Goal: Task Accomplishment & Management: Use online tool/utility

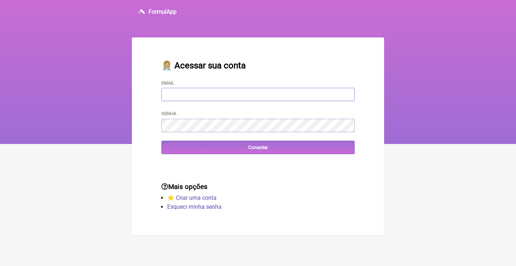
type input "[EMAIL_ADDRESS][DOMAIN_NAME]"
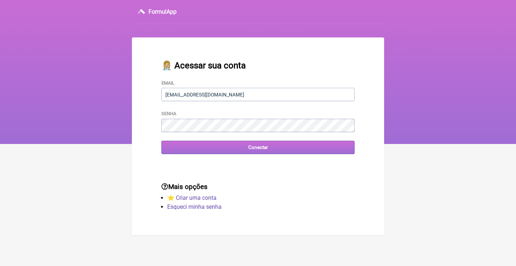
click at [257, 149] on input "Conectar" at bounding box center [257, 147] width 193 height 13
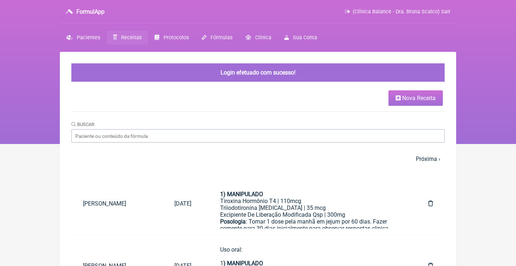
click at [133, 37] on span "Receitas" at bounding box center [131, 38] width 21 height 6
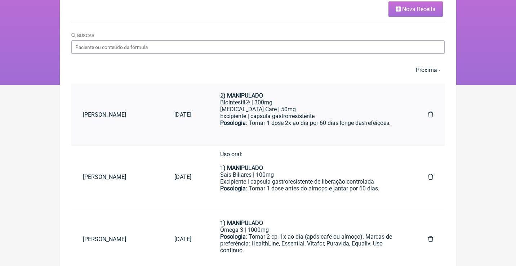
scroll to position [53, 0]
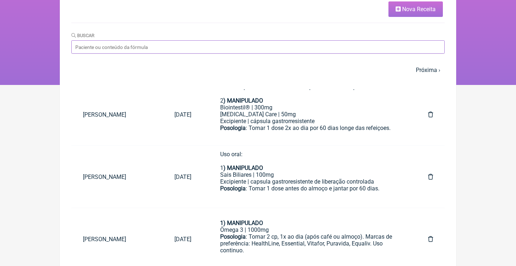
click at [306, 43] on input "Buscar" at bounding box center [257, 46] width 373 height 13
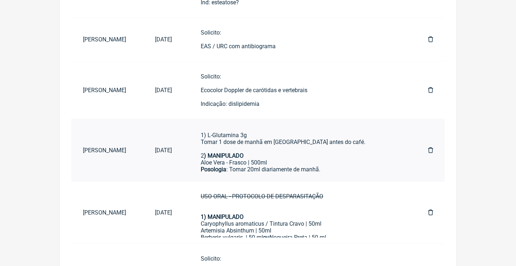
scroll to position [15, 0]
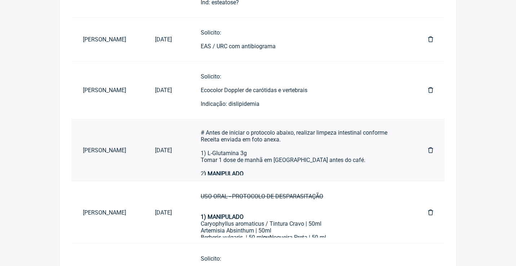
type input "Ana paula fernande"
click at [264, 137] on div "Uso Oral por 90 dias (após desparasitação): # Antes de iniciar o protocolo abai…" at bounding box center [300, 147] width 199 height 62
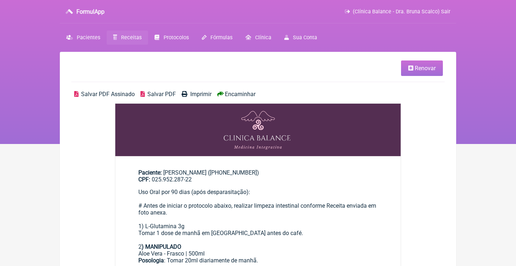
click at [423, 69] on span "Renovar" at bounding box center [425, 68] width 21 height 7
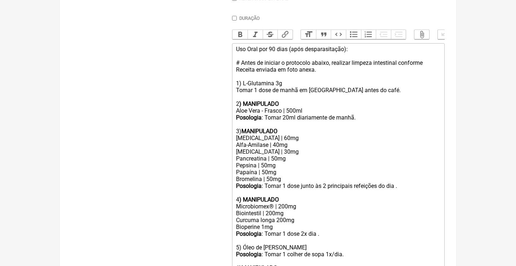
scroll to position [210, 0]
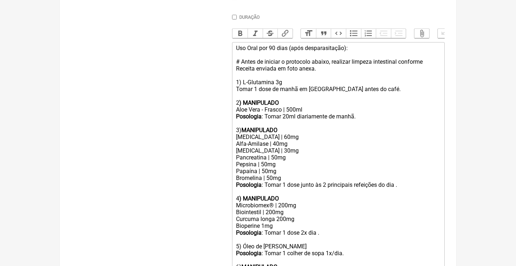
click at [306, 48] on div "Uso Oral por 90 dias (após desparasitação): # Antes de iniciar o protocolo abai…" at bounding box center [338, 76] width 205 height 62
drag, startPoint x: 367, startPoint y: 49, endPoint x: 293, endPoint y: 48, distance: 73.9
click at [293, 48] on div "Uso Oral por 90 dias (após desparasitação): # Antes de iniciar o protocolo abai…" at bounding box center [338, 76] width 205 height 62
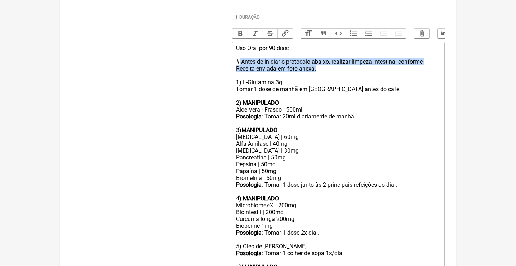
drag, startPoint x: 324, startPoint y: 68, endPoint x: 239, endPoint y: 59, distance: 85.2
click at [239, 59] on div "Uso Oral por 90 dias: # Antes de iniciar o protocolo abaixo, realizar limpeza i…" at bounding box center [338, 76] width 205 height 62
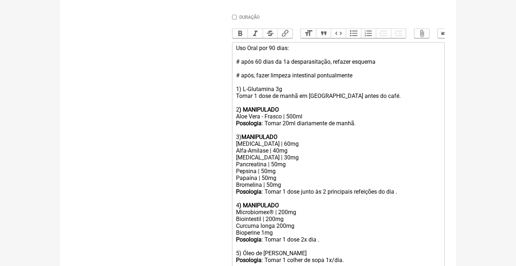
click at [256, 72] on div "Uso Oral por 90 dias: # após 60 dias da 1a desparasitação, refazer esquema # ap…" at bounding box center [338, 79] width 205 height 68
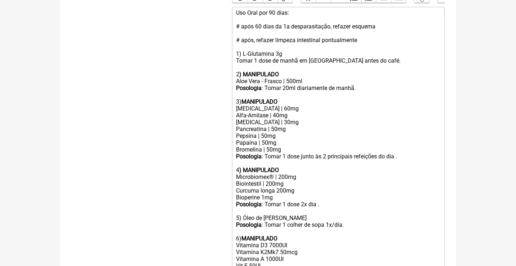
scroll to position [246, 0]
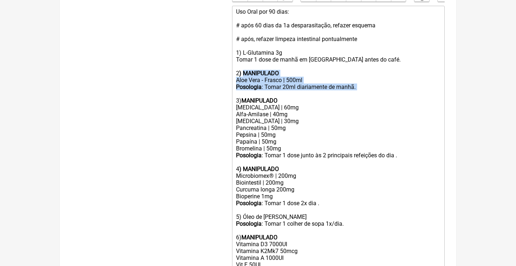
drag, startPoint x: 372, startPoint y: 87, endPoint x: 244, endPoint y: 70, distance: 129.1
click at [244, 70] on trix-editor "Uso Oral por 90 dias: # após 60 dias da 1a desparasitação, refazer esquema # ap…" at bounding box center [338, 166] width 213 height 320
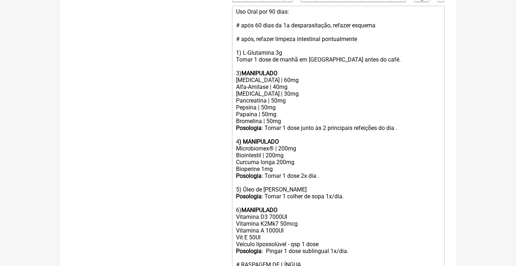
click at [238, 70] on div "Uso Oral por 90 dias: # após 60 dias da 1a desparasitação, refazer esquema # ap…" at bounding box center [338, 42] width 205 height 68
drag, startPoint x: 278, startPoint y: 109, endPoint x: 232, endPoint y: 107, distance: 46.2
click at [233, 109] on trix-editor "Uso Oral por 90 dias: # após 60 dias da 1a desparasitação, refazer esquema # ap…" at bounding box center [338, 152] width 213 height 293
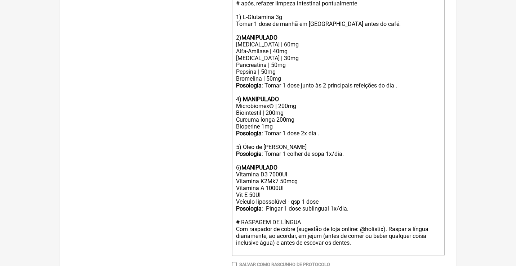
scroll to position [283, 0]
drag, startPoint x: 298, startPoint y: 102, endPoint x: 231, endPoint y: 102, distance: 66.3
click at [231, 102] on form "Buscar Protocolos Formulas Medicamentos Industrializados Suplementos / Cosmétic…" at bounding box center [257, 50] width 373 height 490
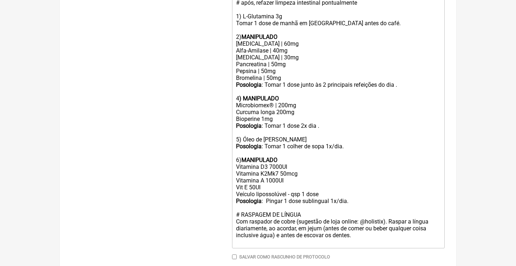
click at [238, 90] on div "Posologia : Tomar 1 dose junto às 2 principais refeições do dia . 4 ) MANIPULADO" at bounding box center [338, 91] width 205 height 21
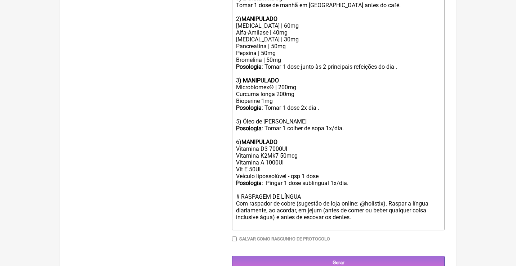
scroll to position [300, 0]
drag, startPoint x: 276, startPoint y: 94, endPoint x: 234, endPoint y: 94, distance: 42.5
click at [234, 94] on trix-editor "Uso Oral por 90 dias: # após 60 dias da 1a desparasitação, refazer esquema # ap…" at bounding box center [338, 91] width 213 height 279
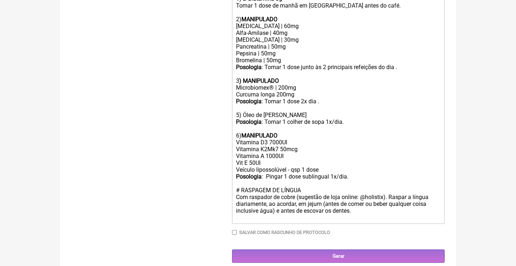
scroll to position [294, 0]
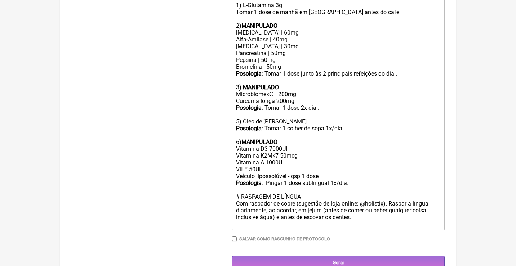
drag, startPoint x: 354, startPoint y: 121, endPoint x: 229, endPoint y: 107, distance: 125.2
click at [229, 109] on form "Buscar Protocolos Formulas Medicamentos Industrializados Suplementos / Cosmétic…" at bounding box center [257, 31] width 373 height 476
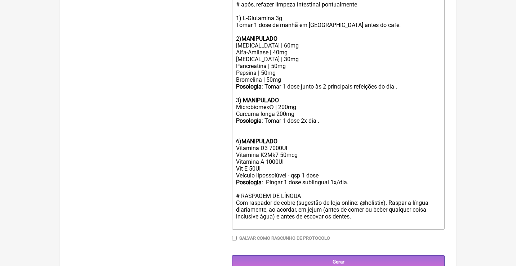
scroll to position [274, 0]
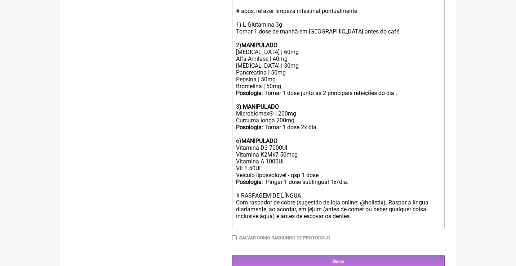
click at [238, 132] on div "Posologia : Tomar 1 dose 2x dia . 6) MANIPULADO Vitamina D3 7000UI Vitamina K2M…" at bounding box center [338, 158] width 205 height 68
click at [273, 140] on div "Posologia : Tomar 1 dose 2x dia . 4) MANIPULADO Vitamina D3 7000UI Vitamina K2M…" at bounding box center [338, 158] width 205 height 68
click at [357, 174] on div "Posologia : Tomar 1 dose 2x dia . 4) MANIPULADO Vitamina D3 5000UI Vitamina K2M…" at bounding box center [338, 158] width 205 height 68
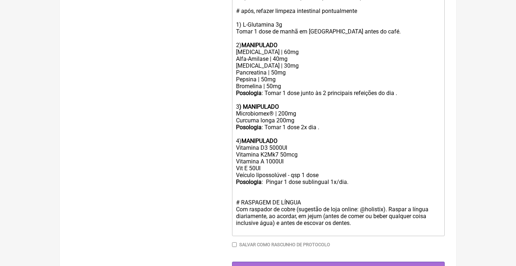
type trix-editor "<div>Uso Oral por 90 dias:<br><br># após 60 dias da 1a desparasitação, refazer …"
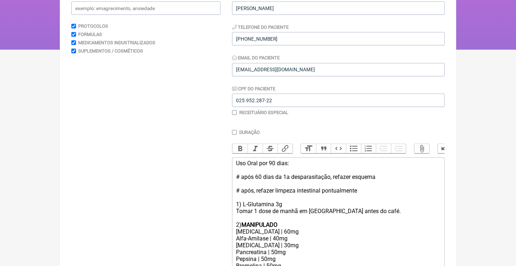
scroll to position [27, 0]
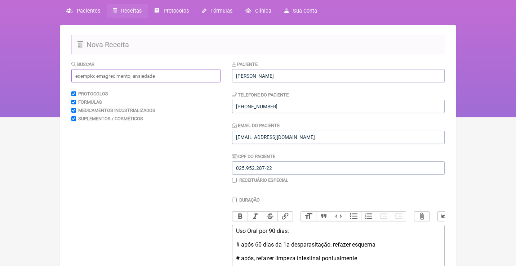
click at [176, 72] on input "text" at bounding box center [145, 75] width 149 height 13
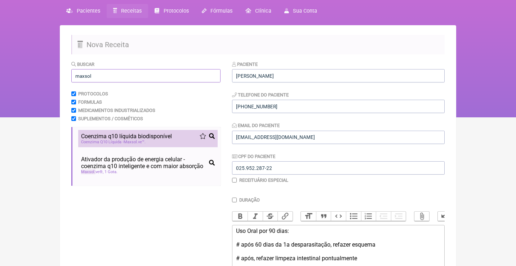
type input "maxsol"
click at [109, 137] on span "Coenzima q10 líquida biodisponível" at bounding box center [126, 136] width 91 height 7
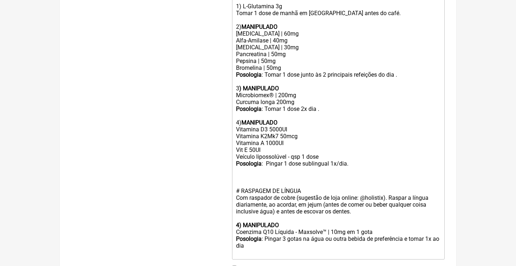
scroll to position [303, 0]
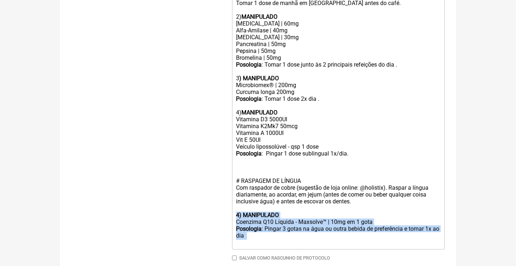
drag, startPoint x: 264, startPoint y: 226, endPoint x: 222, endPoint y: 203, distance: 48.1
click at [222, 203] on form "Buscar maxsol Protocolos Formulas Medicamentos Industrializados Suplementos / C…" at bounding box center [257, 36] width 373 height 504
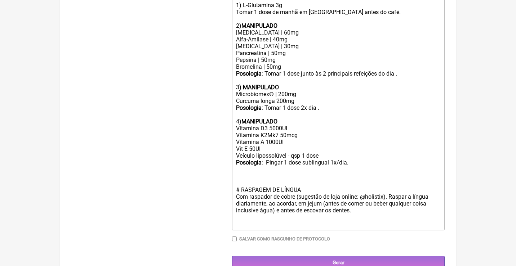
click at [238, 161] on div "Posologia : Tomar 1 dose 2x dia . 4) MANIPULADO Vitamina D3 5000UI Vitamina K2M…" at bounding box center [338, 146] width 205 height 82
paste trix-editor "strong>4) MANIPULADO</strong></div><div>Coenzima Q10 Líquida - Maxsolve™ | 10mg…"
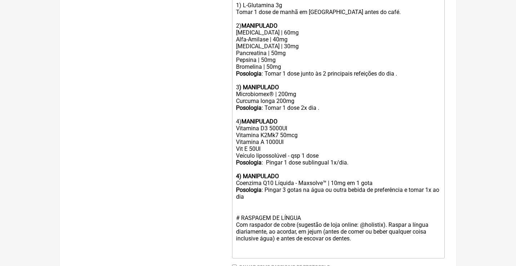
click at [240, 173] on strong "4) MANIPULADO" at bounding box center [257, 176] width 43 height 7
click at [267, 187] on div "Posologia : Pingar 3 gotas na água ou outra bebida de preferência e tomar 1x ao…" at bounding box center [338, 194] width 205 height 14
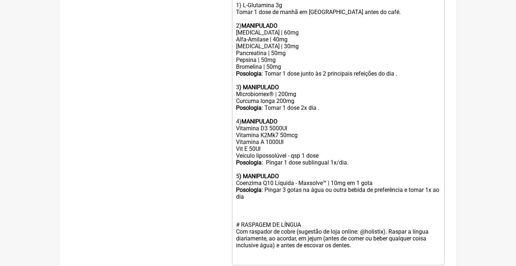
type trix-editor "<div>Uso Oral por 90 dias:<br><br># após 60 dias da 1a desparasitação, refazer …"
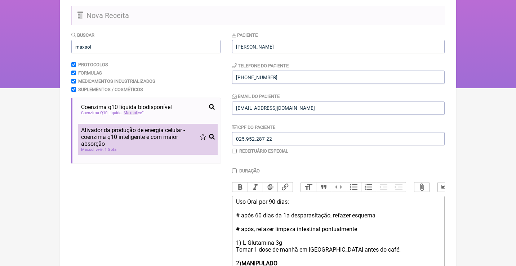
scroll to position [38, 0]
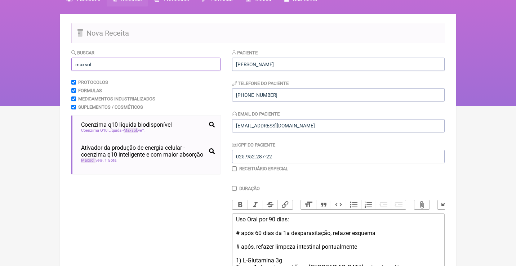
drag, startPoint x: 111, startPoint y: 67, endPoint x: 47, endPoint y: 63, distance: 63.9
click at [47, 64] on div "FormulApp (Clínica Balance - Dra. Bruna Scalco) Sair Pacientes Receitas Protoco…" at bounding box center [258, 34] width 516 height 144
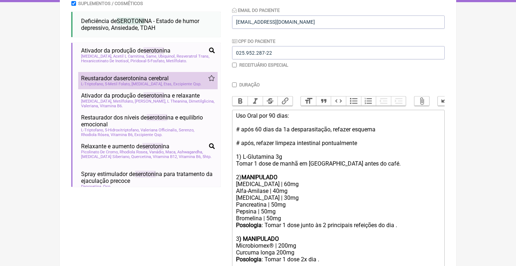
scroll to position [124, 0]
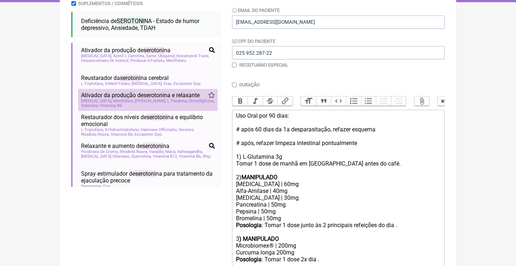
type input "serotonina"
click at [167, 103] on span "L Theanina" at bounding box center [177, 101] width 21 height 5
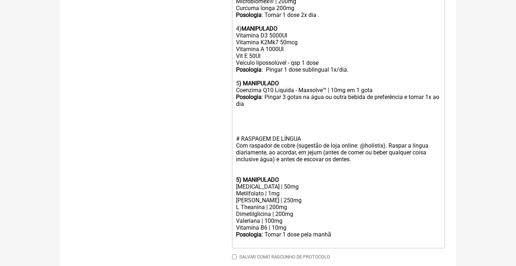
scroll to position [398, 0]
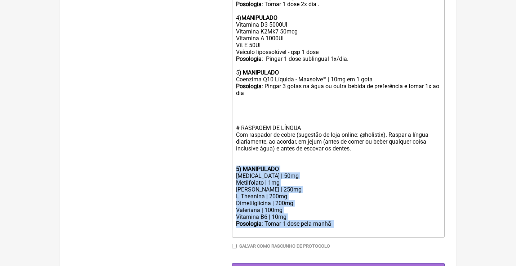
drag, startPoint x: 344, startPoint y: 208, endPoint x: 236, endPoint y: 149, distance: 122.3
click at [236, 149] on trix-editor "Uso Oral por 90 dias: # após 60 dias da 1a desparasitação, refazer esquema # ap…" at bounding box center [338, 46] width 213 height 384
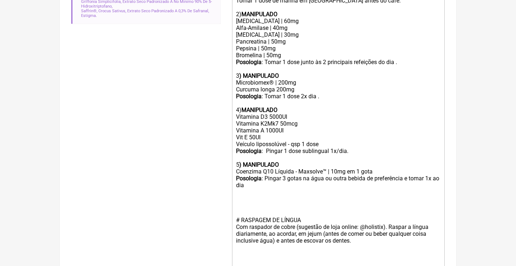
scroll to position [313, 0]
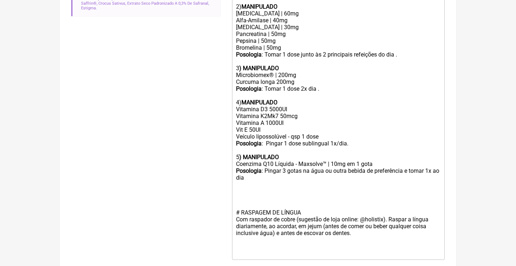
click at [234, 178] on trix-editor "Uso Oral por 90 dias: # após 60 dias da 1a desparasitação, refazer esquema # ap…" at bounding box center [338, 99] width 213 height 321
paste trix-editor "strong>5) MANIPULADO</strong></div><div>5-Htp | 50mg</div><div>Metilfolato | 1m…"
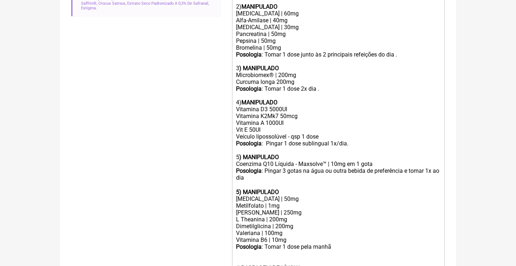
click at [238, 189] on strong "5) MANIPULADO" at bounding box center [257, 192] width 43 height 7
click at [348, 244] on div "Posologia : Tomar 1 dose pela manhã ㅤ" at bounding box center [338, 248] width 205 height 8
click at [341, 244] on div "Posologia : Tomar 1 dose pela manhã ㅤ" at bounding box center [338, 248] width 205 height 8
click at [264, 189] on strong ") MANIPULADO" at bounding box center [259, 192] width 40 height 7
drag, startPoint x: 250, startPoint y: 245, endPoint x: 234, endPoint y: 244, distance: 16.3
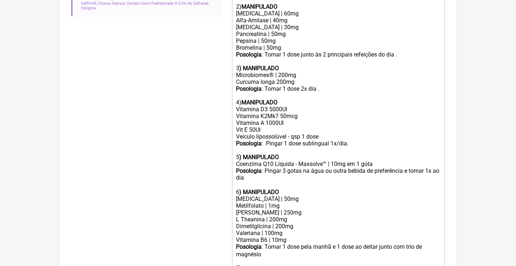
click at [235, 245] on trix-editor "Uso Oral por 90 dias: # após 60 dias da 1a desparasitação, refazer esquema # ap…" at bounding box center [338, 137] width 213 height 397
drag, startPoint x: 259, startPoint y: 253, endPoint x: 232, endPoint y: 236, distance: 32.2
click at [232, 236] on form "Buscar serotonina Protocolos Formulas Medicamentos Industrializados Suplementos…" at bounding box center [257, 74] width 373 height 601
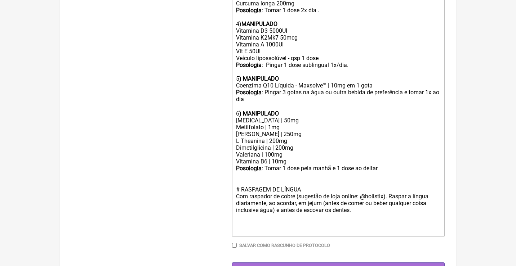
scroll to position [391, 0]
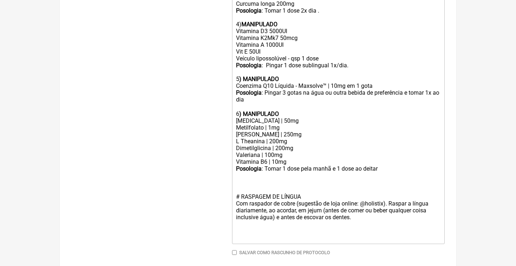
type trix-editor "<div>Uso Oral por 90 dias:<br><br># após 60 dias da 1a desparasitação, refazer …"
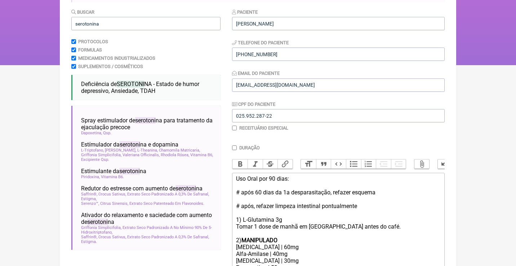
scroll to position [54, 0]
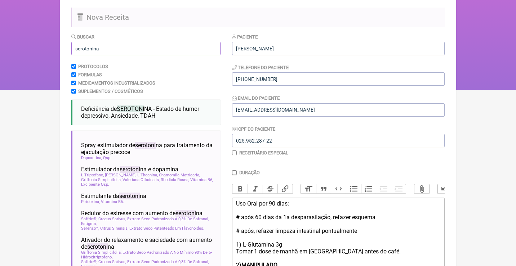
drag, startPoint x: 132, startPoint y: 48, endPoint x: 49, endPoint y: 37, distance: 84.3
click at [51, 43] on div "FormulApp (Clínica Balance - Dra. Bruna Scalco) Sair Pacientes Receitas Protoco…" at bounding box center [258, 18] width 516 height 144
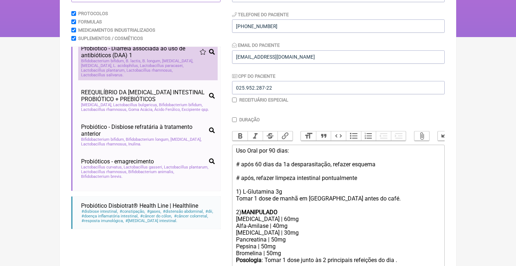
scroll to position [109, 0]
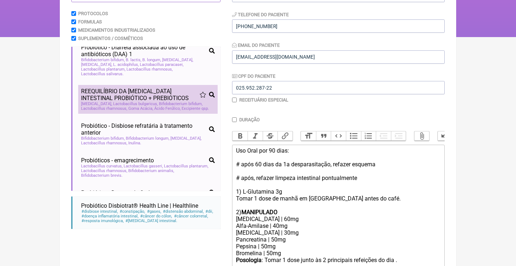
type input "probióticos"
click at [132, 99] on span "REEQUILÍBRIO DA MICROBIOTA INTESTINAL PROBIÓTICO + PREBIÓTICOS" at bounding box center [140, 95] width 119 height 14
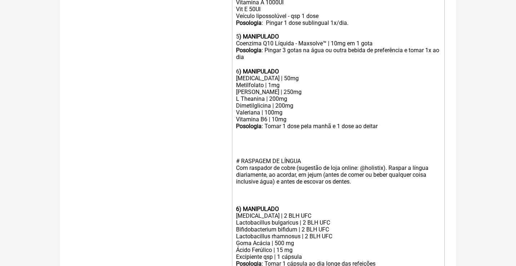
scroll to position [435, 0]
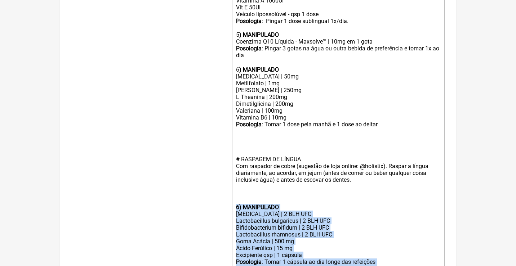
drag, startPoint x: 386, startPoint y: 239, endPoint x: 233, endPoint y: 186, distance: 162.1
click at [233, 186] on trix-editor "Uso Oral por 90 dias: # após 60 dias da 1a desparasitação, refazer esquema # ap…" at bounding box center [338, 47] width 213 height 460
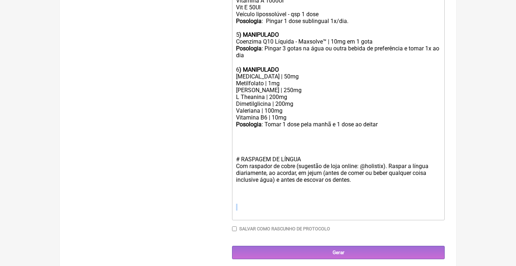
scroll to position [417, 0]
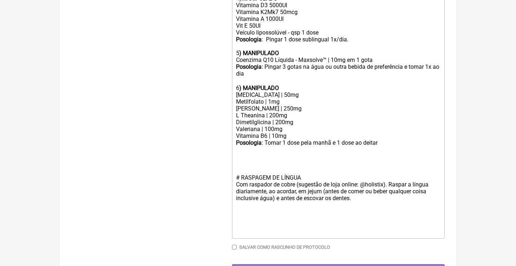
click at [238, 140] on div "Posologia : Tomar 1 dose pela manhã ㅤe 1 dose ao deitar" at bounding box center [338, 150] width 205 height 21
paste trix-editor "strong>6) MANIPULADO</strong></div><div>Lactobacillus acidophilus | 2 BLH UFC</…"
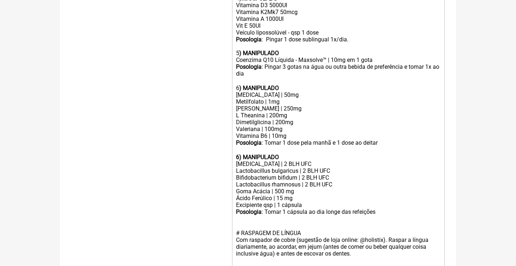
click at [240, 154] on strong "6) MANIPULADO" at bounding box center [257, 157] width 43 height 7
drag, startPoint x: 388, startPoint y: 191, endPoint x: 291, endPoint y: 189, distance: 96.3
click at [291, 209] on div "Posologia : Tomar 1 cápsula ao dia longe das refeições ㅤ" at bounding box center [338, 213] width 205 height 8
type trix-editor "<div>Uso Oral por 90 dias:<br><br># após 60 dias da 1a desparasitação, refazer …"
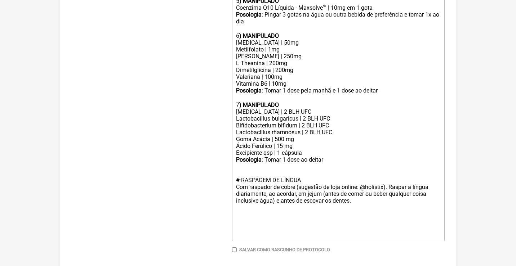
scroll to position [469, 0]
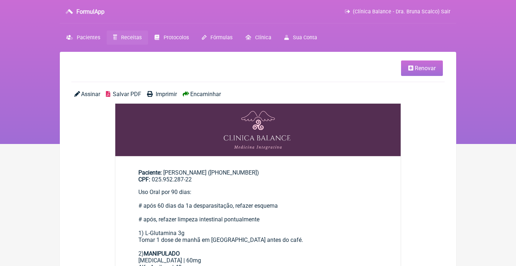
click at [137, 95] on span "Salvar PDF" at bounding box center [127, 94] width 28 height 7
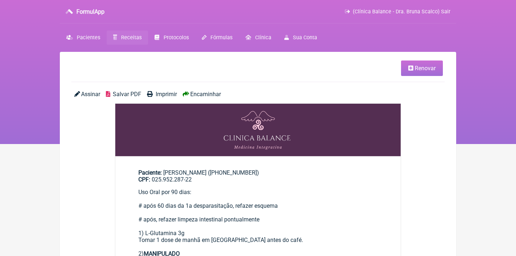
click at [133, 36] on span "Receitas" at bounding box center [131, 38] width 21 height 6
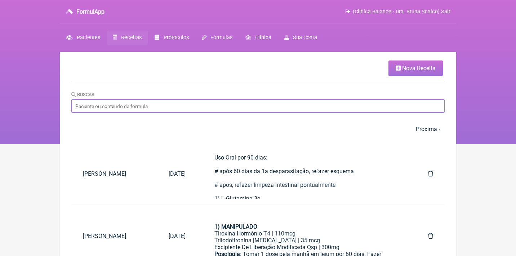
click at [140, 106] on input "Buscar" at bounding box center [257, 105] width 373 height 13
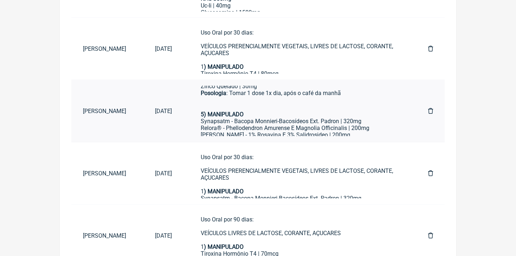
scroll to position [236, 0]
type input "Ana paula Francis"
click at [247, 118] on div "Synapsatm - Bacopa Monnieri-Bacosídeos Ext. Padron | 320mg" at bounding box center [300, 121] width 199 height 7
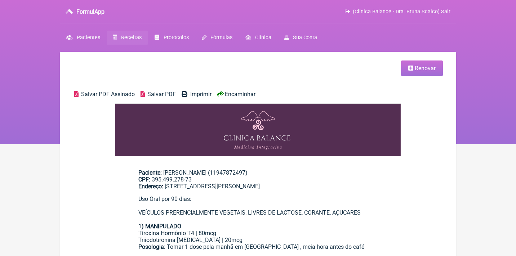
click at [428, 73] on link "Renovar" at bounding box center [422, 69] width 42 height 16
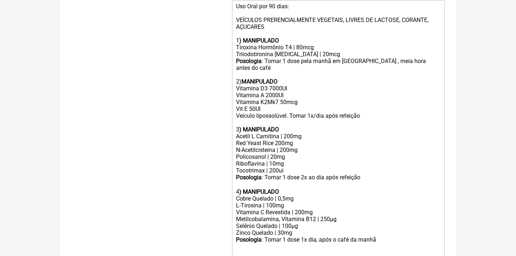
scroll to position [261, 0]
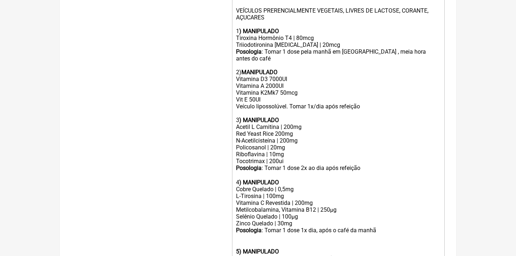
click at [289, 42] on div "Triiodotironina T3 | 20mcg" at bounding box center [338, 44] width 205 height 7
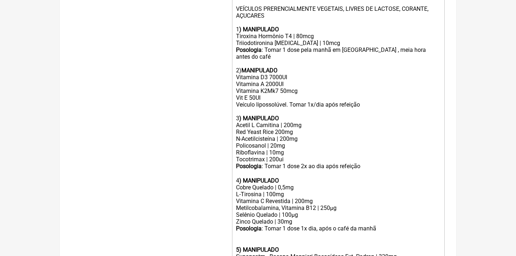
scroll to position [268, 0]
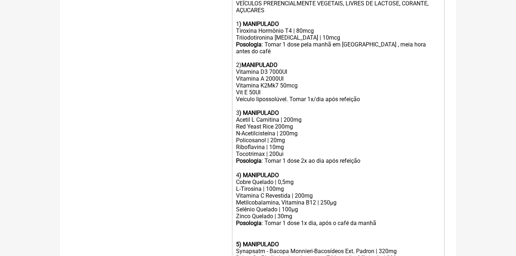
click at [271, 59] on div "Posologia : Tomar 1 dose pela manhã em jejum , meia hora antes do café 2) MANIP…" at bounding box center [338, 78] width 205 height 75
click at [268, 67] on div "Posologia : Tomar 1 dose pela manhã em jejum , meia hora antes do café 2) MANIP…" at bounding box center [338, 78] width 205 height 75
click at [285, 73] on div "Posologia : Tomar 1 dose pela manhã em jejum , meia hora antes do café 2) MANIP…" at bounding box center [338, 78] width 205 height 75
drag, startPoint x: 236, startPoint y: 109, endPoint x: 315, endPoint y: 106, distance: 79.3
click at [316, 116] on div "Acetil L Carnitina | 200mg Red Yeast Rice 200mg" at bounding box center [338, 123] width 205 height 14
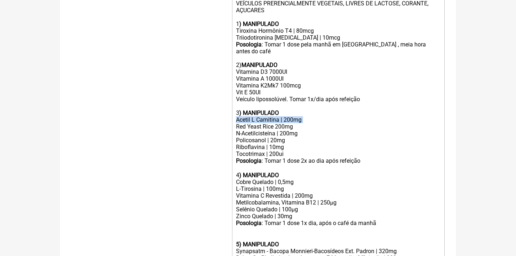
click at [315, 116] on div "Acetil L Carnitina | 200mg Red Yeast Rice 200mg" at bounding box center [338, 123] width 205 height 14
drag, startPoint x: 315, startPoint y: 106, endPoint x: 232, endPoint y: 105, distance: 82.9
click at [232, 105] on trix-editor "Uso Oral por 90 dias: VEÍCULOS PRERENCIALMENTE VEGETAIS, LIVRES DE LACTOSE, COR…" at bounding box center [338, 238] width 213 height 508
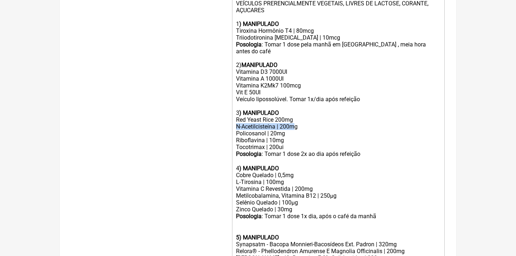
drag, startPoint x: 238, startPoint y: 113, endPoint x: 297, endPoint y: 112, distance: 59.8
click at [298, 123] on div "N-Acetilcisteína | 200mg" at bounding box center [338, 126] width 205 height 7
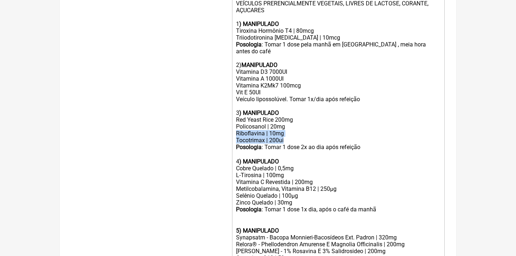
drag, startPoint x: 288, startPoint y: 127, endPoint x: 235, endPoint y: 118, distance: 53.3
click at [235, 118] on trix-editor "Uso Oral por 90 dias: VEÍCULOS PRERENCIALMENTE VEGETAIS, LIVRES DE LACTOSE, COR…" at bounding box center [338, 231] width 213 height 494
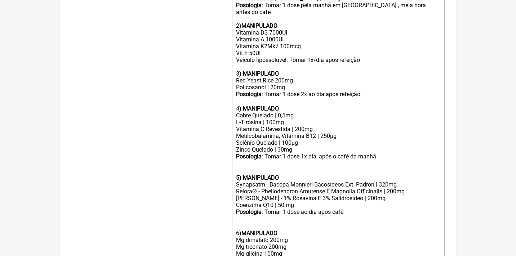
scroll to position [308, 0]
drag, startPoint x: 235, startPoint y: 99, endPoint x: 283, endPoint y: 109, distance: 49.7
click at [283, 109] on trix-editor "Uso Oral por 90 dias: VEÍCULOS PRERENCIALMENTE VEGETAIS, LIVRES DE LACTOSE, COR…" at bounding box center [338, 184] width 213 height 480
click at [293, 132] on div "Metilcobalamina, Vitamina B12 | 250µg" at bounding box center [338, 135] width 205 height 7
drag, startPoint x: 287, startPoint y: 105, endPoint x: 228, endPoint y: 97, distance: 59.7
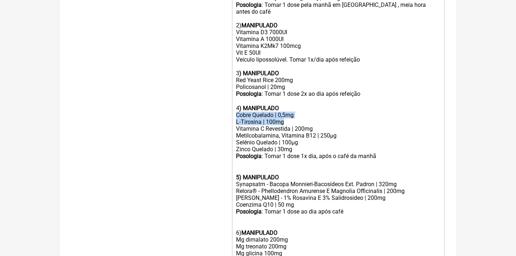
click at [230, 98] on form "Buscar Protocolos Formulas Medicamentos Industrializados Suplementos / Cosmétic…" at bounding box center [257, 121] width 373 height 684
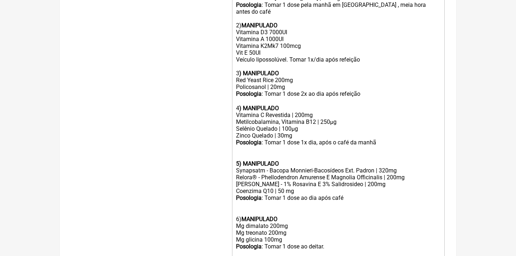
click at [326, 119] on div "Metilcobalamina, Vitamina B12 | 250µg" at bounding box center [338, 122] width 205 height 7
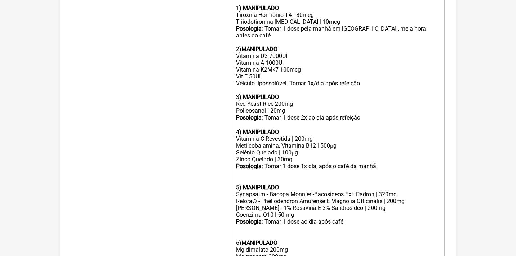
scroll to position [282, 0]
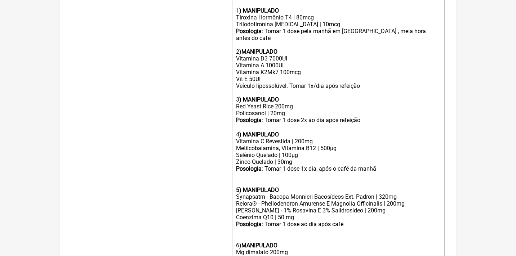
click at [433, 31] on div "Posologia : Tomar 1 dose pela manhã em jejum , meia hora antes do café 2) MANIP…" at bounding box center [338, 65] width 205 height 75
click at [431, 28] on div "Posologia : Tomar 1 dose pela manhã em jejum , meia hora antes do café 2) MANIP…" at bounding box center [338, 65] width 205 height 75
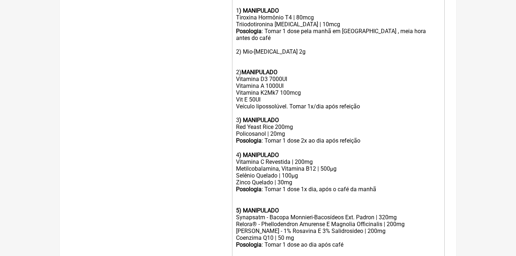
click at [268, 8] on strong ") MANIPULADO" at bounding box center [259, 10] width 40 height 7
copy strong "MANIPULADO"
click at [244, 40] on div "Posologia : Tomar 1 dose pela manhã em jejum , meia hora antes do café 2) Mio-i…" at bounding box center [338, 76] width 205 height 96
paste trix-editor "<strong>MANIPULADO</strong>"
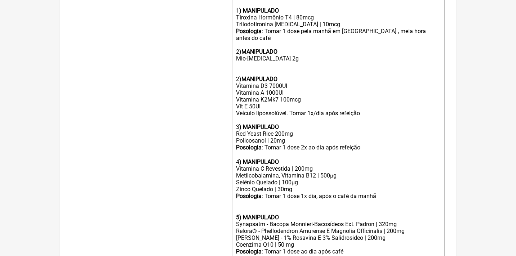
click at [287, 46] on div "Posologia : Tomar 1 dose pela manhã em jejum , meia hora antes do café 2) MANIP…" at bounding box center [338, 79] width 205 height 103
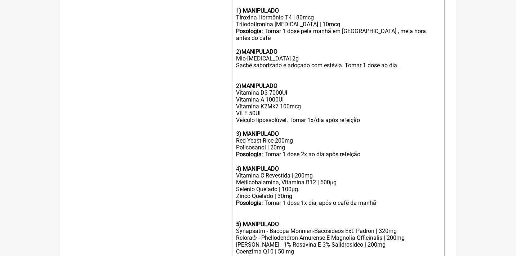
click at [236, 65] on div "Posologia : Tomar 1 dose pela manhã em jejum , meia hora antes do café 2) MANIP…" at bounding box center [338, 83] width 205 height 110
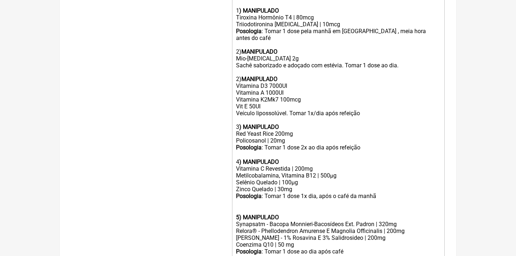
click at [399, 55] on div "Posologia : Tomar 1 dose pela manhã em jejum , meia hora antes do café 2) MANIP…" at bounding box center [338, 79] width 205 height 103
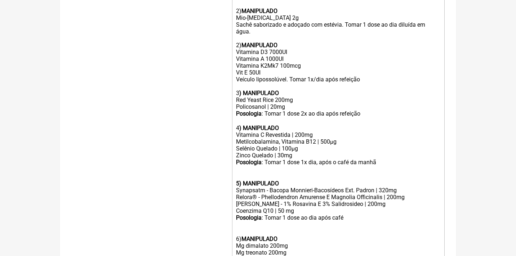
scroll to position [329, 0]
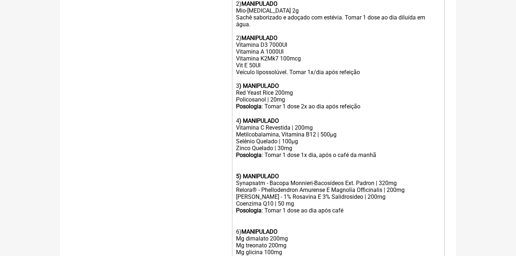
click at [283, 145] on div "Zinco Quelado | 30mg" at bounding box center [338, 148] width 205 height 7
click at [246, 152] on div "Posologia : Tomar 1 dose 1x dia, após o café da manhã ㅤ 5) MANIPULADO" at bounding box center [338, 166] width 205 height 28
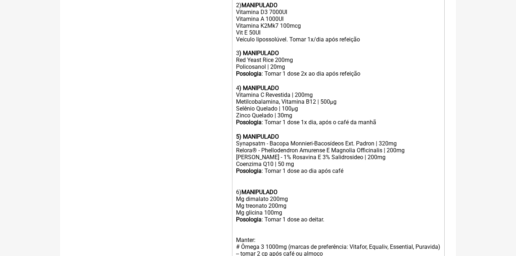
scroll to position [363, 0]
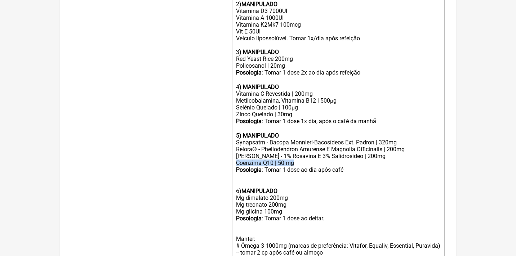
drag, startPoint x: 299, startPoint y: 141, endPoint x: 219, endPoint y: 138, distance: 80.1
click at [221, 140] on form "Buscar Protocolos Formulas Medicamentos Industrializados Suplementos / Cosmétic…" at bounding box center [257, 73] width 373 height 698
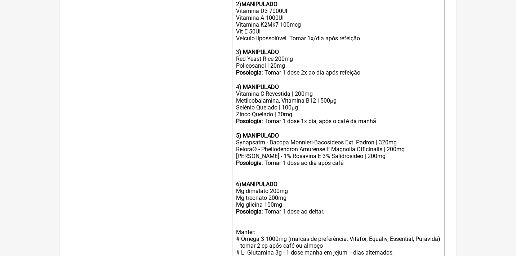
click at [361, 160] on div "Posologia : Tomar 1 dose ao dia ㅤapós café" at bounding box center [338, 167] width 205 height 14
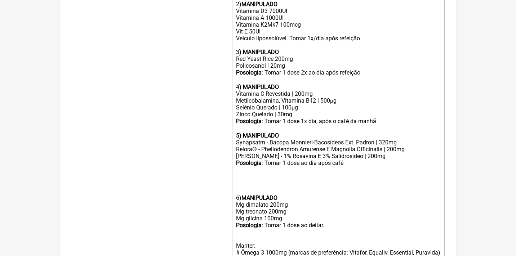
type trix-editor "<div>Uso Oral por 90 dias:<br><br>VEÍCULOS PRERENCIALMENTE VEGETAIS, LIVRES DE …"
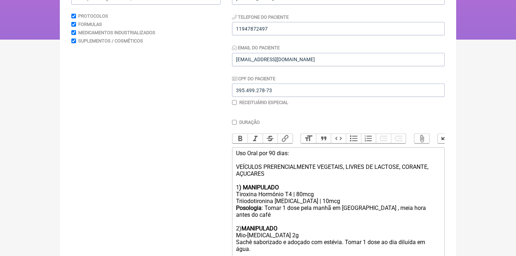
scroll to position [0, 0]
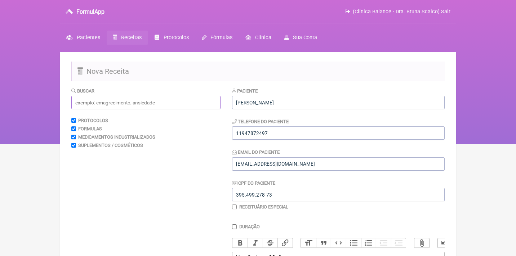
click at [150, 105] on input "text" at bounding box center [145, 102] width 149 height 13
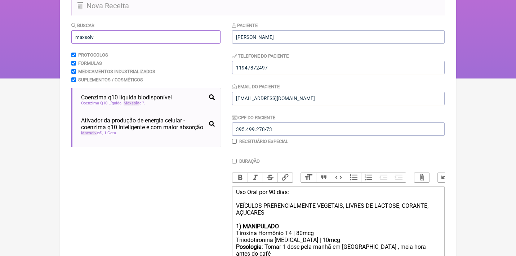
scroll to position [91, 0]
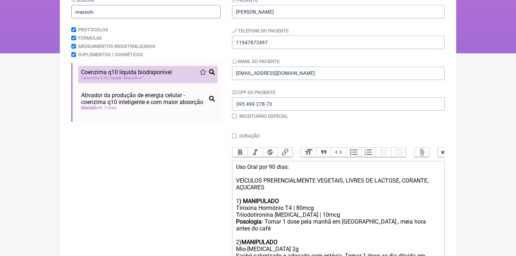
type input "maxsolv"
click at [100, 77] on span "Coenzima Q10 Líquida - Maxsolv e™" at bounding box center [113, 78] width 64 height 5
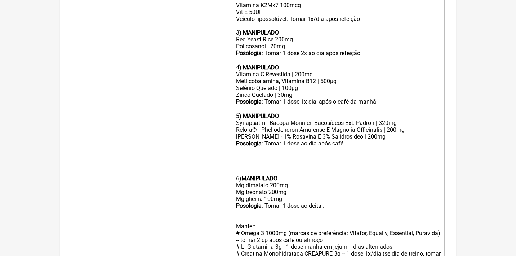
scroll to position [384, 0]
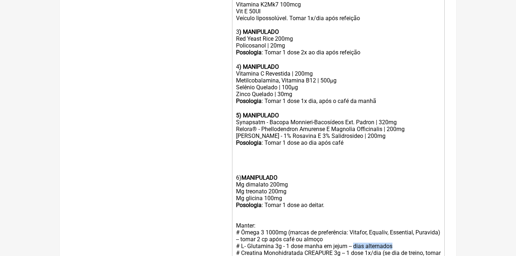
drag, startPoint x: 403, startPoint y: 218, endPoint x: 357, endPoint y: 218, distance: 46.5
click at [358, 218] on div "Manter: # Ômega 3 1000mg (marcas de preferência: Vitafor, Equaliv, Essential, P…" at bounding box center [338, 250] width 205 height 68
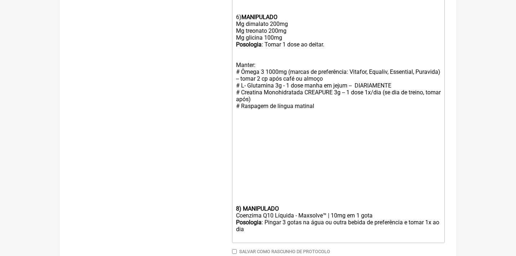
scroll to position [544, 0]
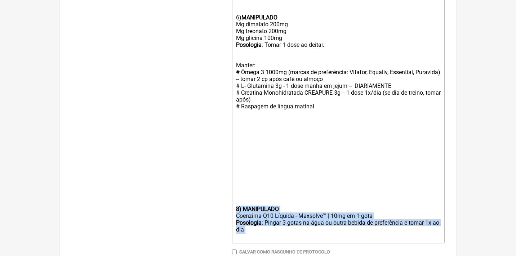
drag, startPoint x: 265, startPoint y: 194, endPoint x: 218, endPoint y: 171, distance: 52.6
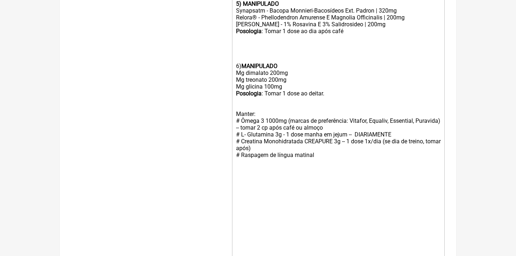
scroll to position [464, 0]
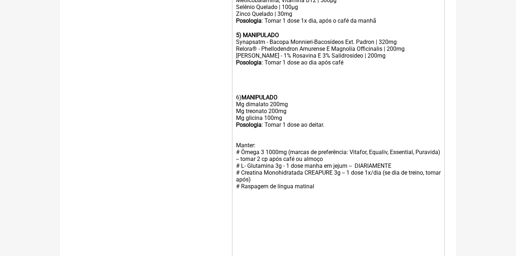
click at [233, 53] on trix-editor "Uso Oral por 90 dias: VEÍCULOS PRERENCIALMENTE VEGETAIS, LIVRES DE LACTOSE, COR…" at bounding box center [338, 45] width 213 height 514
paste trix-editor "strong>8) MANIPULADO</strong></div><div>Coenzima Q10 Líquida - Maxsolve™ | 10mg…"
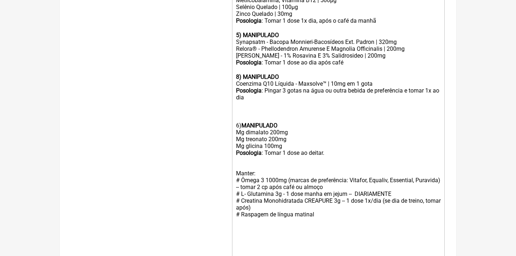
click at [244, 102] on div at bounding box center [338, 109] width 205 height 14
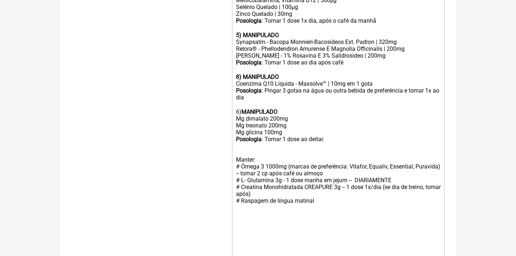
click at [334, 109] on div "6) MANIPULADO Mg dimalato 200mg Mg treonato 200mg Mg glicina 100mg Posologia : …" at bounding box center [338, 126] width 205 height 48
click at [240, 74] on strong "8) MANIPULADO" at bounding box center [257, 77] width 43 height 7
click at [239, 102] on div "6) MANIPULADO Mg dimalato 200mg Mg treonato 200mg Mg glicina 100mg Posologia : …" at bounding box center [338, 126] width 205 height 48
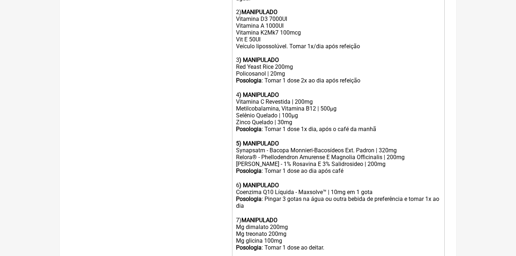
scroll to position [356, 0]
click at [332, 221] on div "7) MANIPULADO Mg dimalato 200mg Mg treonato 200mg Mg glicina 100mg Posologia : …" at bounding box center [338, 234] width 205 height 48
type trix-editor "<div>Uso Oral por 90 dias:<br><br>VEÍCULOS PRERENCIALMENTE VEGETAIS, LIVRES DE …"
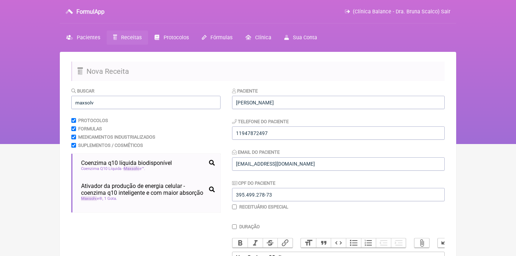
scroll to position [0, 0]
drag, startPoint x: 109, startPoint y: 101, endPoint x: 71, endPoint y: 98, distance: 38.3
click at [72, 99] on input "maxsolv" at bounding box center [145, 102] width 149 height 13
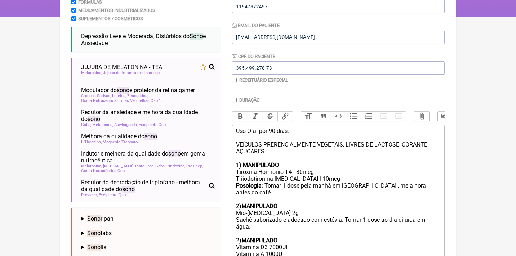
scroll to position [127, 0]
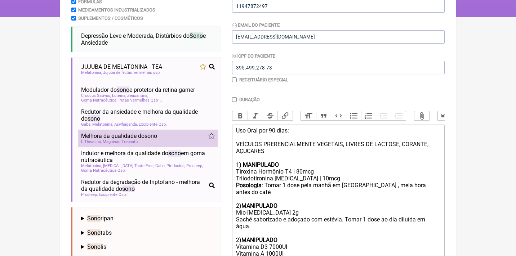
type input "sono"
click at [149, 135] on span "sono" at bounding box center [151, 136] width 13 height 7
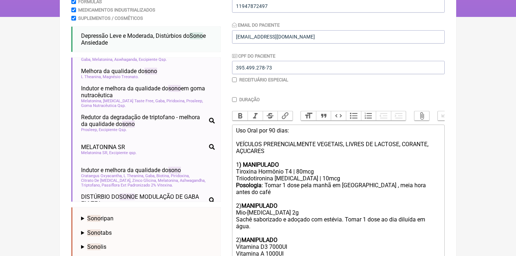
scroll to position [80, 0]
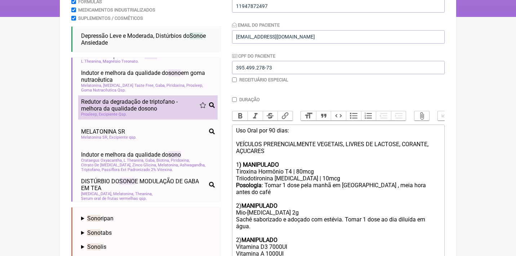
click at [150, 112] on div "Prosleep Excipiente Qsp" at bounding box center [148, 114] width 134 height 5
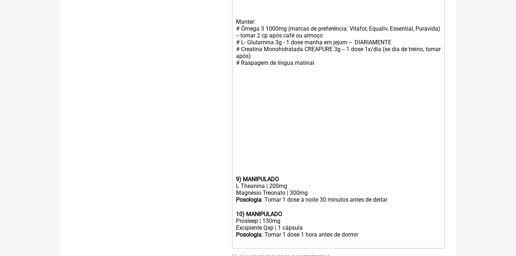
scroll to position [615, 0]
drag, startPoint x: 285, startPoint y: 181, endPoint x: 225, endPoint y: 176, distance: 59.7
click at [318, 197] on div "Posologia : Tomar 1 dose à noite 30 minutos antes de deitar ㅤ" at bounding box center [338, 204] width 205 height 14
click at [316, 190] on div "Magnésio Treonato | 300mg" at bounding box center [338, 193] width 205 height 7
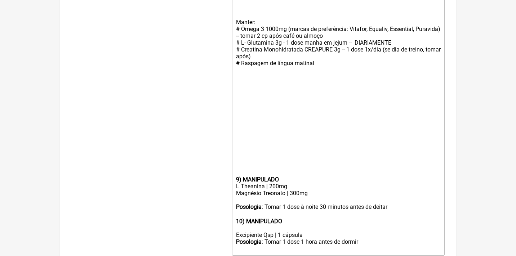
paste trix-editor "Prosleep | 130mg"
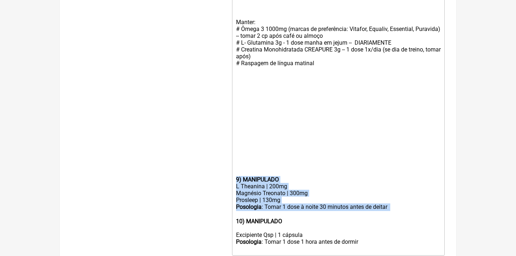
drag, startPoint x: 430, startPoint y: 173, endPoint x: 234, endPoint y: 136, distance: 199.4
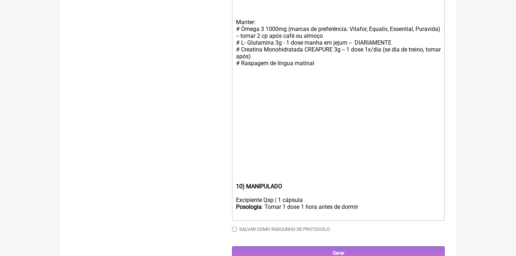
scroll to position [589, 0]
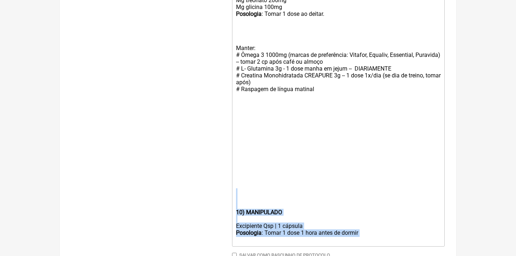
drag, startPoint x: 382, startPoint y: 195, endPoint x: 187, endPoint y: 155, distance: 199.6
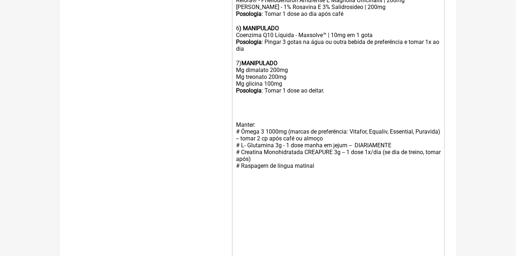
scroll to position [500, 0]
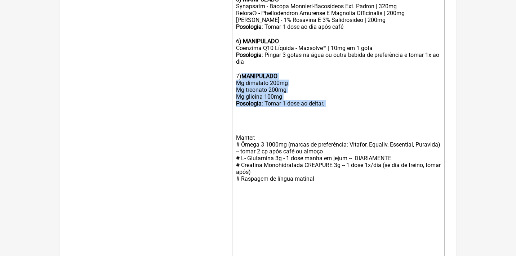
drag, startPoint x: 336, startPoint y: 79, endPoint x: 244, endPoint y: 49, distance: 96.2
click at [245, 66] on div "7) MANIPULADO Mg dimalato 200mg Mg treonato 200mg Mg glicina 100mg Posologia : …" at bounding box center [338, 97] width 205 height 62
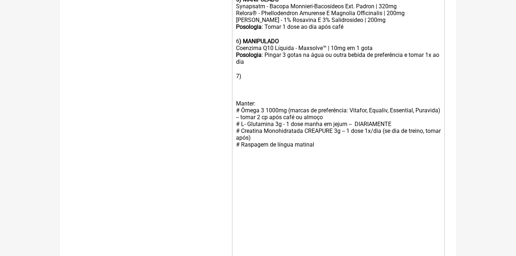
paste trix-editor "strong>9) MANIPULADO</strong></div><div>L Theanina | 200mg</div><div>Magnésio T…"
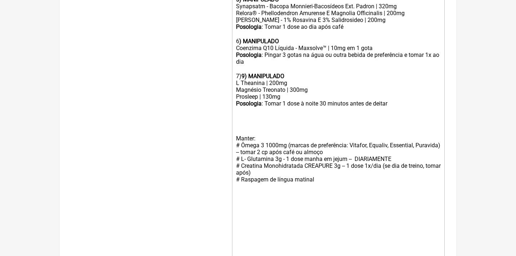
click at [251, 73] on strong "9) MANIPULADO" at bounding box center [263, 76] width 43 height 7
click at [258, 128] on div "Manter: # Ômega 3 1000mg (marcas de preferência: Vitafor, Equaliv, Essential, P…" at bounding box center [338, 162] width 205 height 68
click at [234, 93] on trix-editor "Uso Oral por 90 dias: VEÍCULOS PRERENCIALMENTE VEGETAIS, LIVRES DE LACTOSE, COR…" at bounding box center [338, 23] width 213 height 543
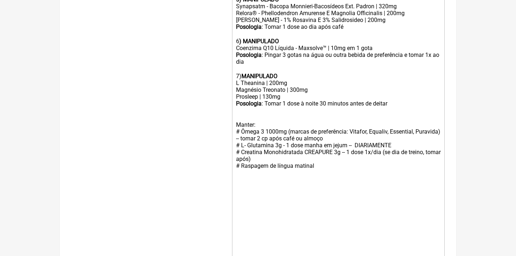
type trix-editor "<div>Uso Oral por 90 dias:<br><br>VEÍCULOS PRERENCIALMENTE VEGETAIS, LIVRES DE …"
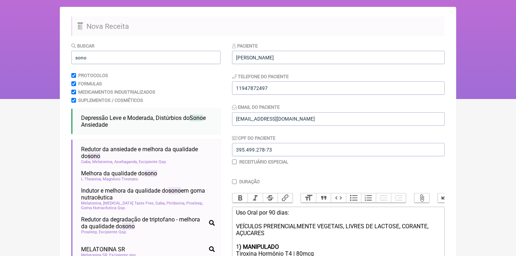
scroll to position [33, 0]
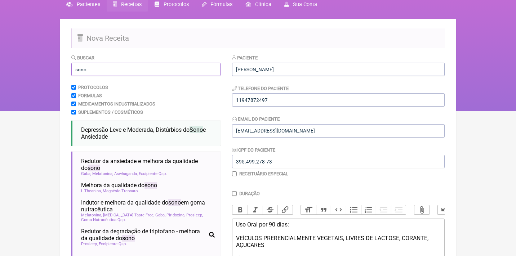
drag, startPoint x: 92, startPoint y: 72, endPoint x: 67, endPoint y: 68, distance: 25.5
type input "a"
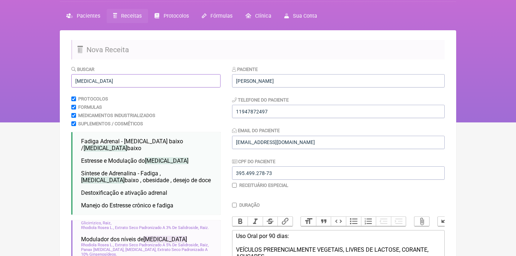
scroll to position [17, 0]
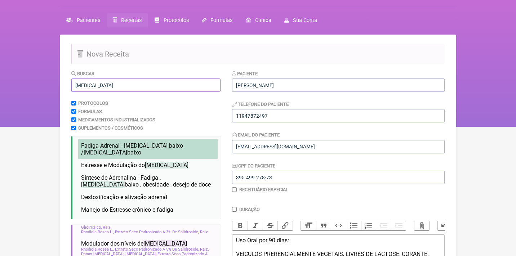
type input "cortisol"
click at [124, 149] on li "Fadiga Adrenal - DHEA baixo / Cortisol baixo fadiga cortisol dhea baixo adrenal…" at bounding box center [148, 149] width 140 height 19
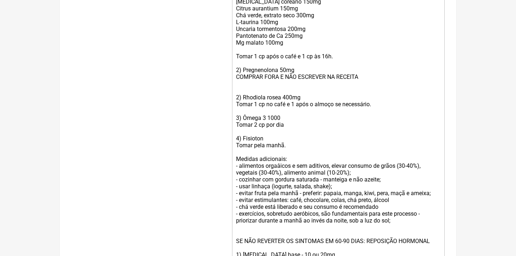
scroll to position [953, 0]
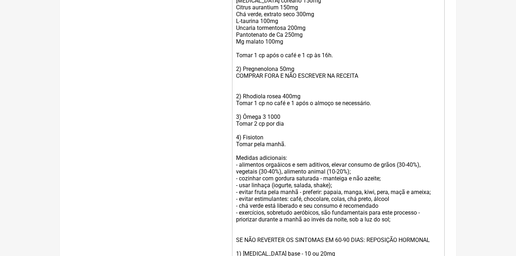
drag, startPoint x: 271, startPoint y: 227, endPoint x: 235, endPoint y: 79, distance: 153.0
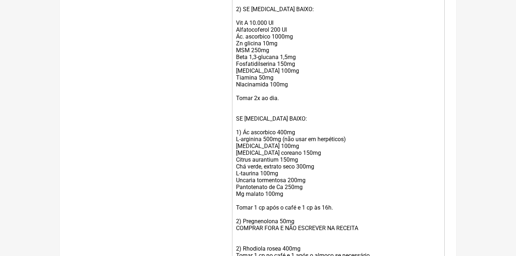
scroll to position [803, 0]
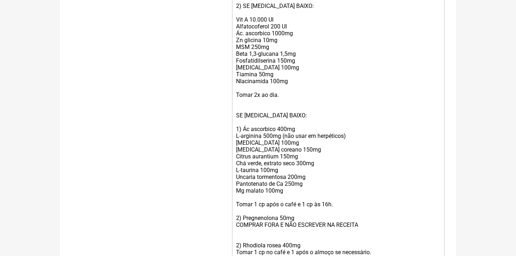
click at [292, 225] on div "Uso Oral: 1) Avaliar necessidade de aminoácidos precursores (depressão? ansieda…" at bounding box center [338, 129] width 205 height 322
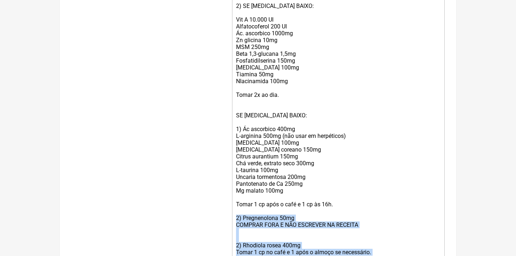
drag, startPoint x: 295, startPoint y: 223, endPoint x: 234, endPoint y: 161, distance: 86.7
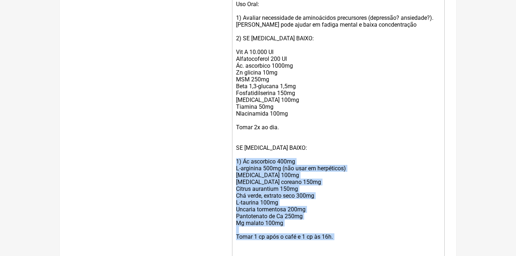
drag, startPoint x: 338, startPoint y: 193, endPoint x: 237, endPoint y: 115, distance: 128.0
click at [237, 115] on div "Uso Oral: 1) Avaliar necessidade de aminoácidos precursores (depressão? ansieda…" at bounding box center [338, 127] width 205 height 253
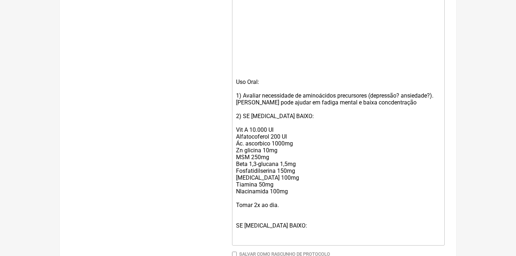
scroll to position [687, 0]
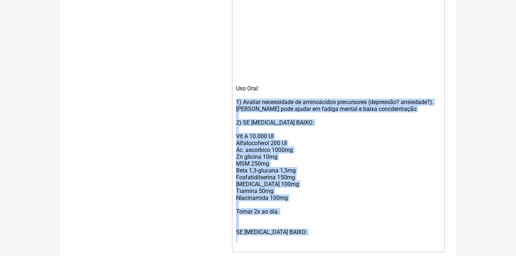
drag, startPoint x: 308, startPoint y: 191, endPoint x: 233, endPoint y: 63, distance: 149.1
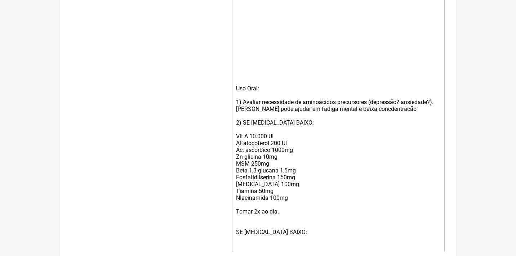
scroll to position [557, 0]
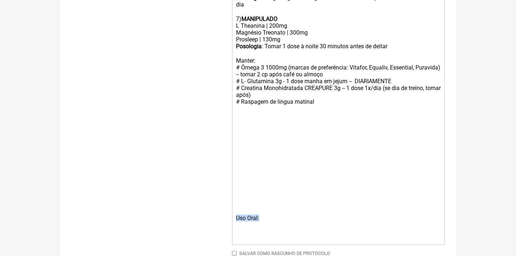
drag, startPoint x: 286, startPoint y: 183, endPoint x: 220, endPoint y: 163, distance: 69.1
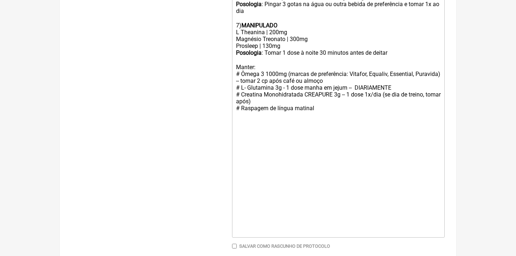
scroll to position [544, 0]
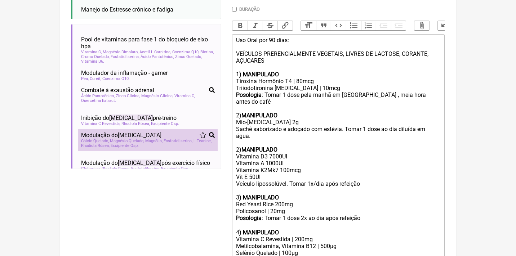
scroll to position [350, 0]
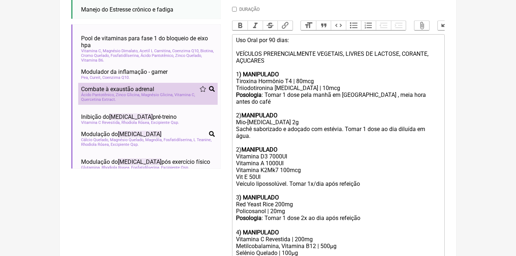
click at [176, 86] on div "Combate à exaustão adrenal" at bounding box center [148, 89] width 134 height 7
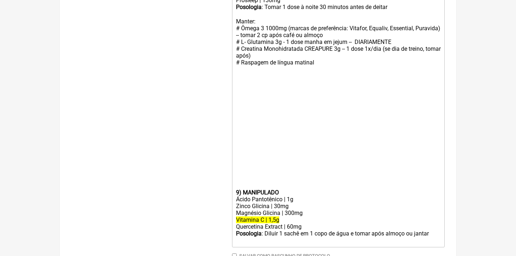
scroll to position [596, 0]
click at [398, 231] on div "Posologia : Diluir 1 sachê em 1 copo de água e tomar após almoço ou jantar ㅤ" at bounding box center [338, 238] width 205 height 14
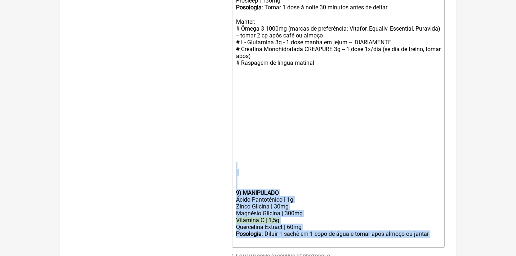
drag, startPoint x: 438, startPoint y: 195, endPoint x: 266, endPoint y: 129, distance: 185.1
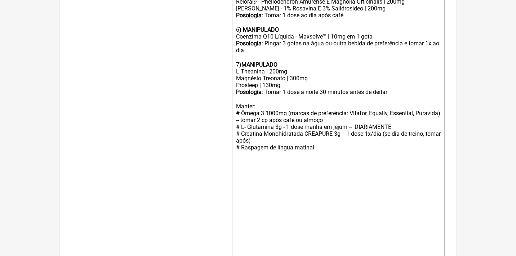
scroll to position [442, 0]
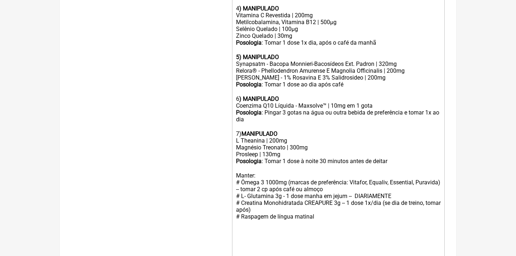
click at [404, 158] on div "Posologia : Tomar 1 dose à noite 30 minutos antes de deitar ㅤ" at bounding box center [338, 162] width 205 height 8
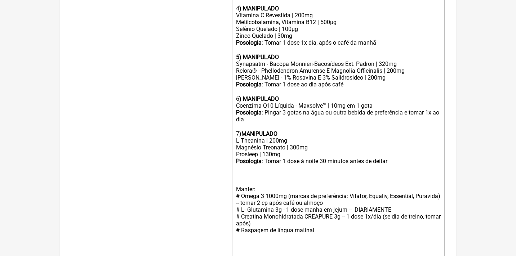
paste trix-editor "&nbsp;<br><br><br></div><div><strong>9) MANIPULADO</strong></div><div>Ácido Pan…"
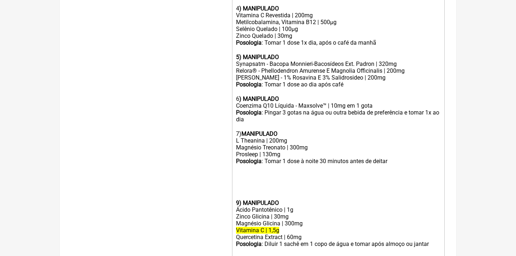
click at [239, 200] on strong "9) MANIPULADO" at bounding box center [257, 203] width 43 height 7
click at [235, 169] on trix-editor "Uso Oral por 90 dias: VEÍCULOS PRERENCIALMENTE VEGETAIS, LIVRES DE LACTOSE, COR…" at bounding box center [338, 113] width 213 height 606
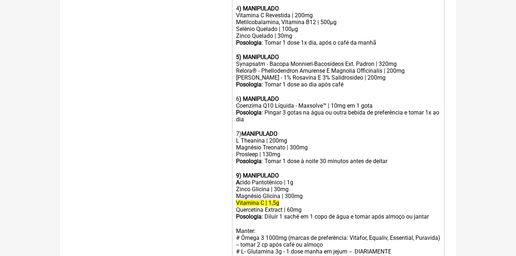
click at [238, 172] on strong "9) MANIPULADO A" at bounding box center [257, 179] width 43 height 14
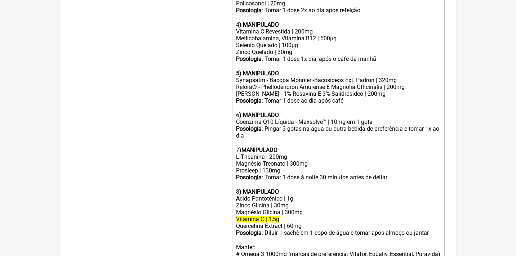
scroll to position [428, 0]
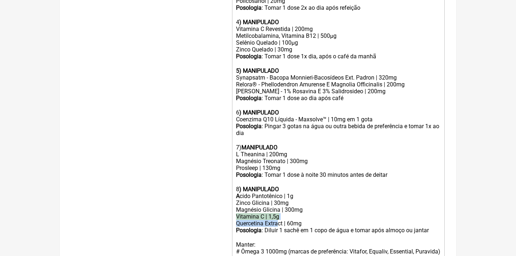
drag, startPoint x: 236, startPoint y: 186, endPoint x: 280, endPoint y: 189, distance: 43.7
click at [280, 189] on trix-editor "Uso Oral por 90 dias: VEÍCULOS PRERENCIALMENTE VEGETAIS, LIVRES DE LACTOSE, COR…" at bounding box center [338, 113] width 213 height 578
click at [280, 220] on div "Quercetina Extract | 60mg" at bounding box center [338, 223] width 205 height 7
click at [275, 220] on div "Quercetina Extract | 60mg" at bounding box center [338, 223] width 205 height 7
drag, startPoint x: 281, startPoint y: 188, endPoint x: 232, endPoint y: 185, distance: 49.1
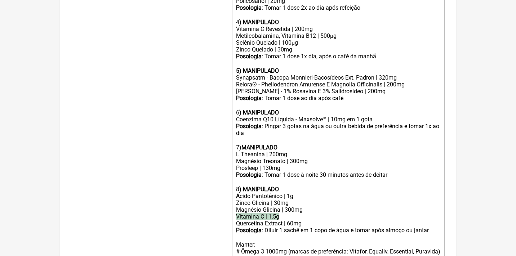
click at [233, 186] on trix-editor "Uso Oral por 90 dias: VEÍCULOS PRERENCIALMENTE VEGETAIS, LIVRES DE LACTOSE, COR…" at bounding box center [338, 113] width 213 height 578
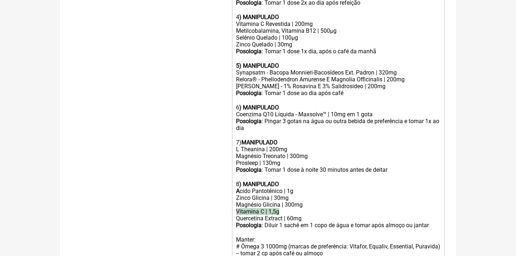
scroll to position [435, 0]
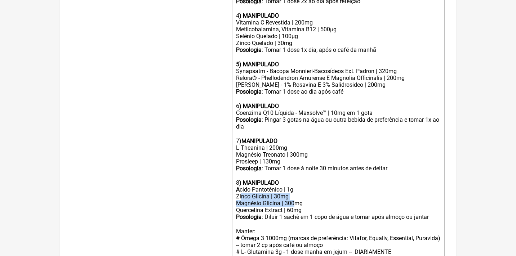
drag, startPoint x: 296, startPoint y: 170, endPoint x: 242, endPoint y: 166, distance: 53.5
click at [242, 166] on trix-editor "Uso Oral por 90 dias: VEÍCULOS PRERENCIALMENTE VEGETAIS, LIVRES DE LACTOSE, COR…" at bounding box center [338, 102] width 213 height 571
click at [266, 200] on div "Magnésio Glicina | 300mg" at bounding box center [338, 203] width 205 height 7
drag, startPoint x: 294, startPoint y: 164, endPoint x: 242, endPoint y: 147, distance: 55.2
click at [238, 159] on trix-editor "Uso Oral por 90 dias: VEÍCULOS PRERENCIALMENTE VEGETAIS, LIVRES DE LACTOSE, COR…" at bounding box center [338, 102] width 213 height 571
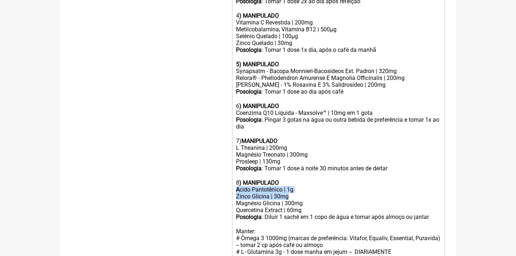
click at [269, 193] on div "Zinco Glicina | 30mg" at bounding box center [338, 196] width 205 height 7
drag, startPoint x: 299, startPoint y: 168, endPoint x: 236, endPoint y: 164, distance: 63.2
click at [236, 193] on div "Zinco Glicina | 30mg" at bounding box center [338, 196] width 205 height 7
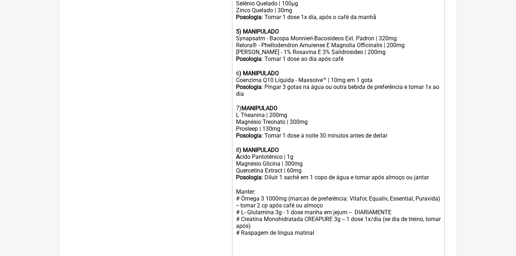
scroll to position [469, 0]
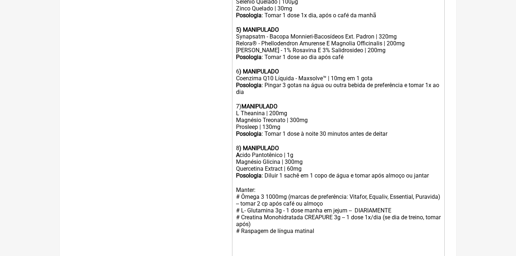
click at [311, 165] on div "Quercetina Extract | 60mg" at bounding box center [338, 168] width 205 height 7
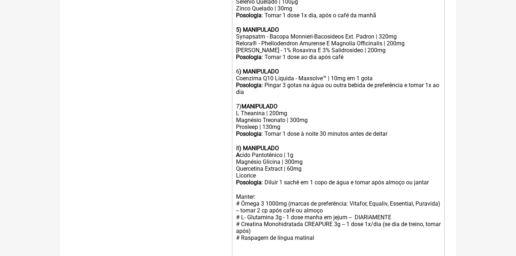
type trix-editor "<div>Uso Oral por 90 dias:<br><br>VEÍCULOS PRERENCIALMENTE VEGETAIS, LIVRES DE …"
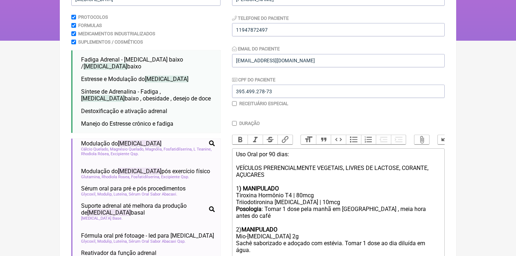
scroll to position [42, 0]
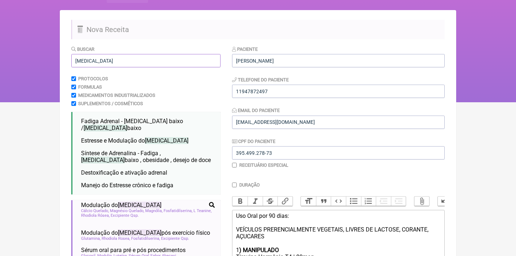
drag, startPoint x: 112, startPoint y: 65, endPoint x: 35, endPoint y: 55, distance: 78.4
click at [35, 57] on div "FormulApp (Clínica Balance - Dra. Bruna Scalco) Sair Pacientes Receitas Protoco…" at bounding box center [258, 30] width 516 height 144
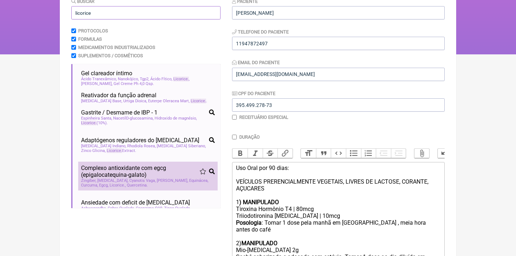
scroll to position [0, 0]
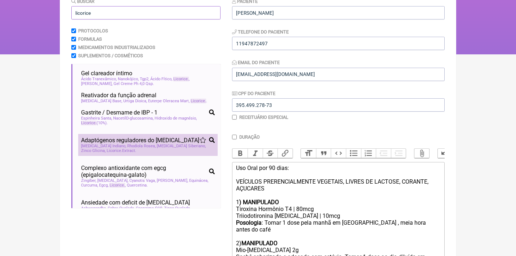
type input "licorice"
click at [106, 149] on span "Zinco Glicina" at bounding box center [93, 151] width 25 height 5
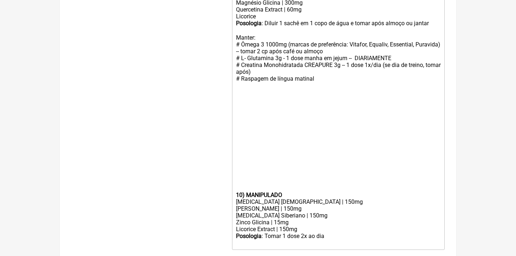
scroll to position [628, 0]
drag, startPoint x: 306, startPoint y: 187, endPoint x: 230, endPoint y: 184, distance: 76.1
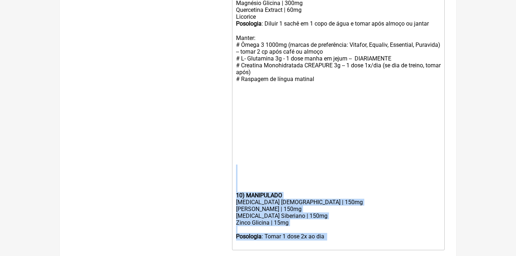
drag, startPoint x: 346, startPoint y: 198, endPoint x: 215, endPoint y: 134, distance: 145.9
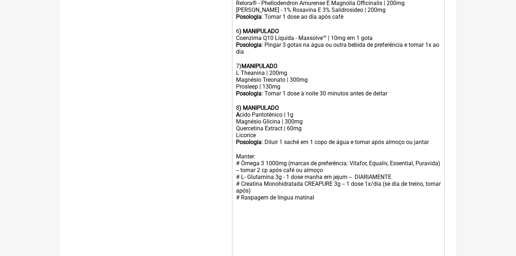
scroll to position [498, 0]
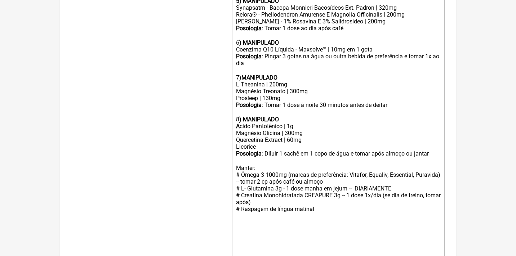
click at [268, 137] on div "Quercetina Extract | 60mg Licorice" at bounding box center [338, 144] width 205 height 14
paste trix-editor "Licorice Extract | 150mg"
type trix-editor "<div>Uso Oral por 90 dias:<br><br>VEÍCULOS PRERENCIALMENTE VEGETAIS, LIVRES DE …"
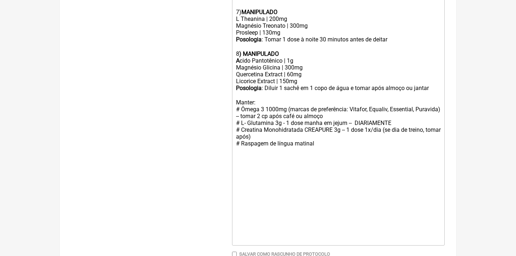
scroll to position [563, 0]
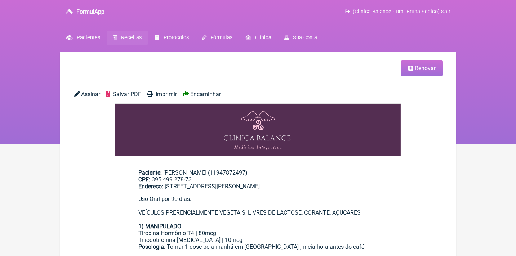
click at [128, 96] on span "Salvar PDF" at bounding box center [127, 94] width 28 height 7
click at [422, 73] on link "Renovar" at bounding box center [422, 69] width 42 height 16
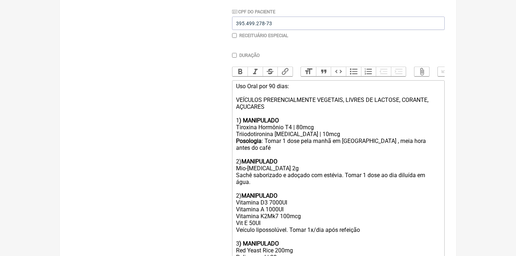
scroll to position [173, 0]
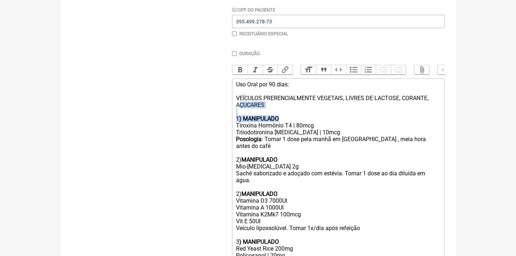
drag, startPoint x: 238, startPoint y: 102, endPoint x: 281, endPoint y: 113, distance: 43.9
click at [275, 103] on div "Uso Oral por 90 dias: VEÍCULOS PRERENCIALMENTE VEGETAIS, LIVRES DE LACTOSE, COR…" at bounding box center [338, 98] width 205 height 34
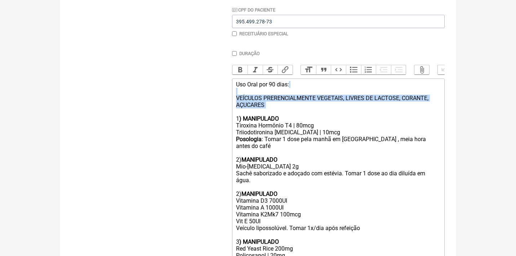
drag, startPoint x: 275, startPoint y: 103, endPoint x: 227, endPoint y: 86, distance: 51.0
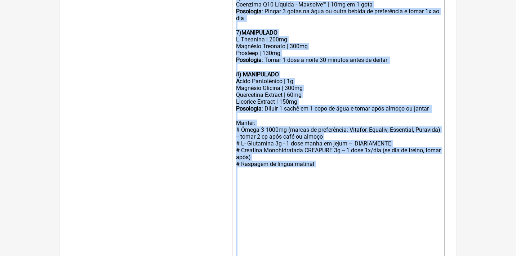
scroll to position [544, 0]
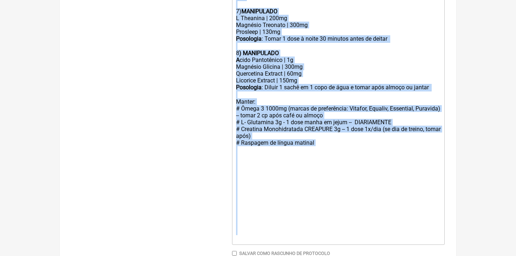
drag, startPoint x: 236, startPoint y: 129, endPoint x: 246, endPoint y: 249, distance: 121.1
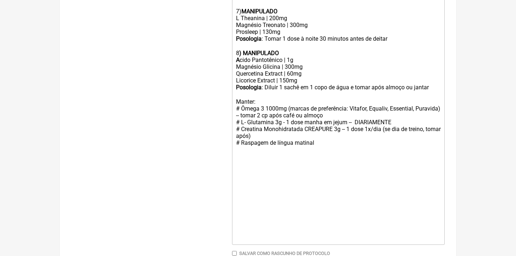
type trix-editor "<div>Uso Oral por 90 dias:<br><br></div><div>1<strong>) MANIPULADO</strong></di…"
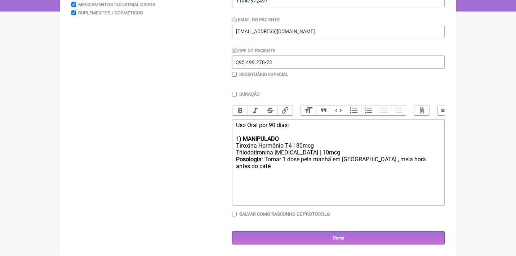
scroll to position [132, 0]
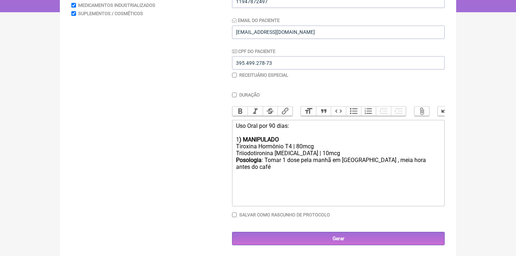
click at [233, 75] on input "checkbox" at bounding box center [234, 75] width 5 height 5
checkbox input "true"
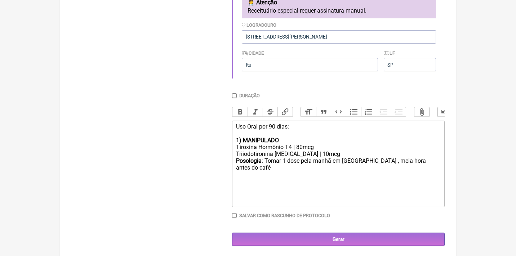
scroll to position [222, 0]
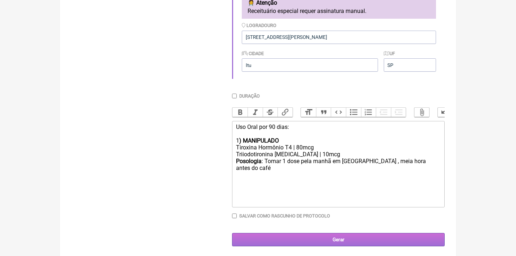
click at [329, 242] on input "Gerar" at bounding box center [338, 239] width 213 height 13
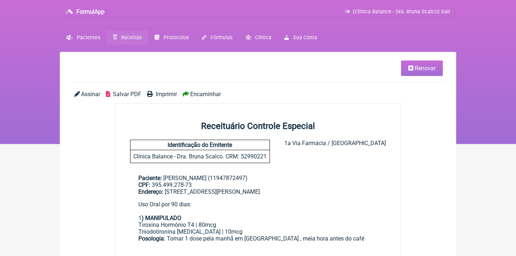
click at [86, 94] on span "Assinar" at bounding box center [90, 94] width 19 height 7
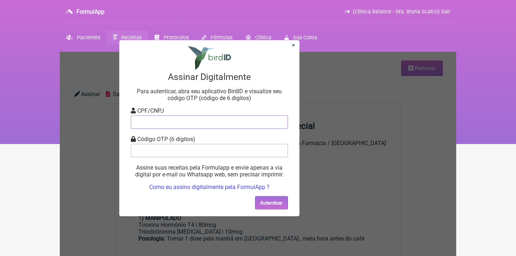
click at [155, 124] on input "tel" at bounding box center [209, 121] width 157 height 13
type input "12805451783"
click at [153, 155] on input "tel" at bounding box center [209, 150] width 157 height 13
type input "887720"
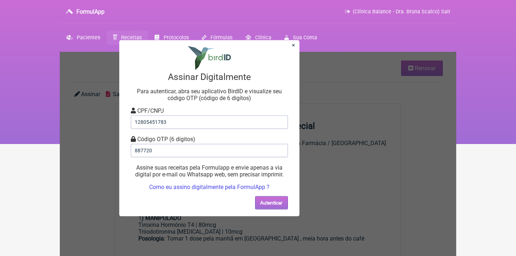
click at [275, 200] on button "Autenticar" at bounding box center [271, 202] width 33 height 13
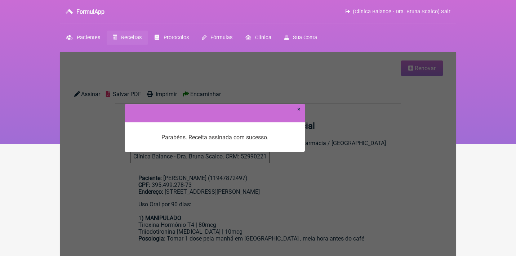
click at [299, 111] on link "×" at bounding box center [298, 109] width 3 height 7
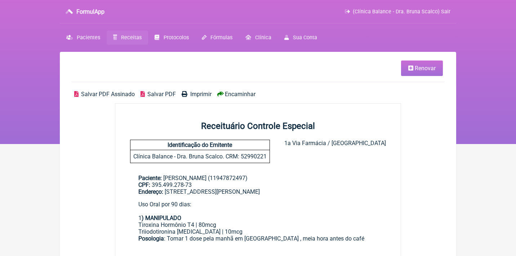
click at [112, 93] on span "Salvar PDF Assinado" at bounding box center [108, 94] width 54 height 7
click at [404, 68] on link "Renovar" at bounding box center [422, 69] width 42 height 16
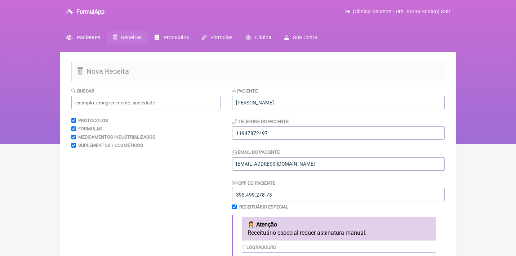
click at [233, 209] on div "Paciente Ana Paula Francischinelli Telefone do Paciente 11947872497 Email do Pa…" at bounding box center [338, 194] width 213 height 214
click at [235, 206] on input "checkbox" at bounding box center [234, 207] width 5 height 5
checkbox input "false"
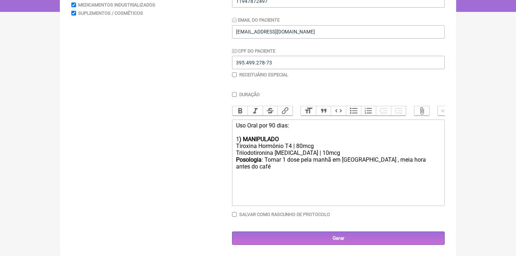
scroll to position [132, 0]
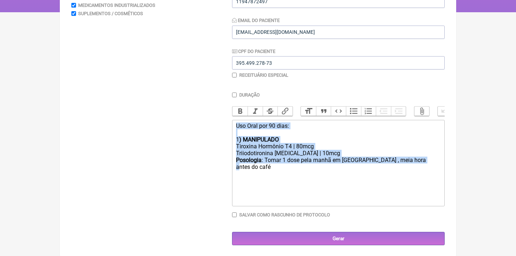
drag, startPoint x: 434, startPoint y: 158, endPoint x: 206, endPoint y: 96, distance: 236.6
click at [206, 96] on form "Buscar Protocolos Formulas Medicamentos Industrializados Suplementos / Cosmétic…" at bounding box center [257, 100] width 373 height 291
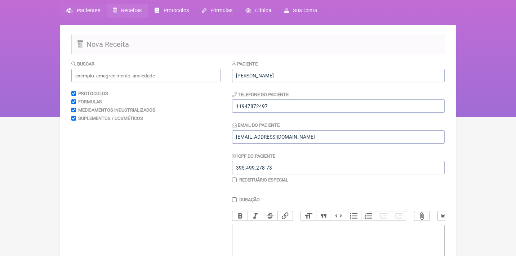
scroll to position [8, 0]
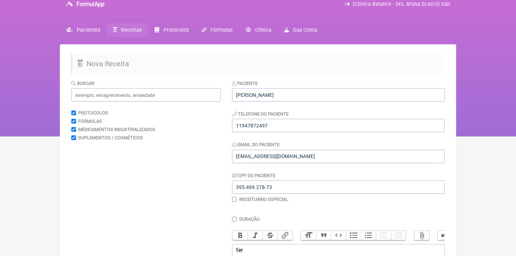
type trix-editor "<div>ferr<br><br><br></div>"
click at [91, 92] on input "text" at bounding box center [145, 94] width 149 height 13
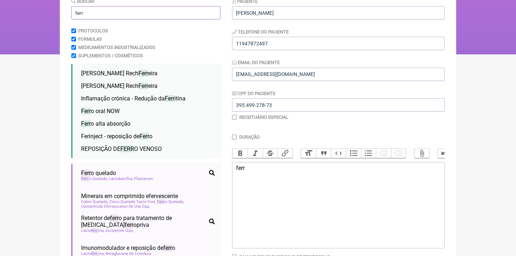
scroll to position [102, 0]
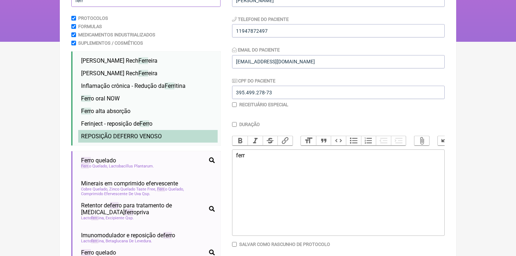
type input "ferr"
click at [88, 134] on span "REPOSIÇÃO DE FERR O VENOSO" at bounding box center [121, 136] width 81 height 7
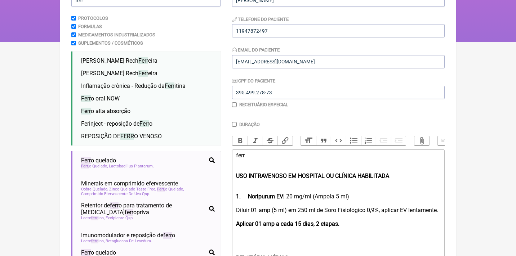
click at [251, 161] on div "ferr" at bounding box center [338, 162] width 205 height 21
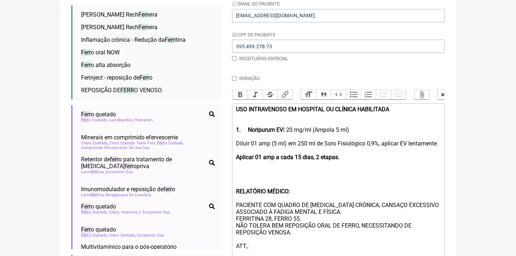
scroll to position [149, 0]
click at [374, 129] on div "USO INTRAVENOSO EM HOSPITAL OU CLÍNICA HABILITADA 1. Noripurum EV | 20 mg/ml (A…" at bounding box center [338, 118] width 205 height 27
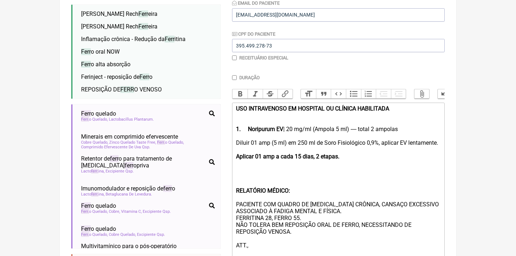
click at [348, 161] on div "Diluir 01 amp (5 ml) em 250 ml de Soro Fisiológico 0,9%, aplicar EV lentamente.…" at bounding box center [338, 198] width 205 height 116
click at [322, 158] on strong "Aplicar 01 amp a cada 15 dias, 2 etapas." at bounding box center [287, 156] width 103 height 7
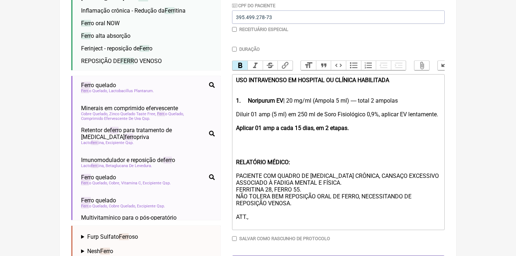
scroll to position [192, 0]
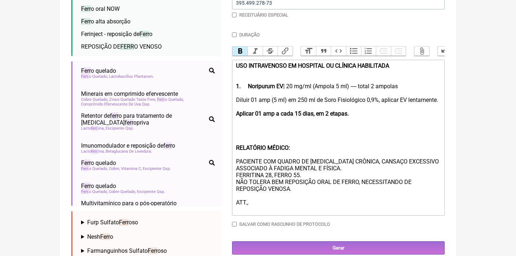
click at [362, 163] on div "Diluir 01 amp (5 ml) em 250 ml de Soro Fisiológico 0,9%, aplicar EV lentamente.…" at bounding box center [338, 155] width 205 height 116
click at [317, 168] on div "Diluir 01 amp (5 ml) em 250 ml de Soro Fisiológico 0,9%, aplicar EV lentamente.…" at bounding box center [338, 155] width 205 height 116
click at [373, 171] on div "Diluir 01 amp (5 ml) em 250 ml de Soro Fisiológico 0,9%, aplicar EV lentamente.…" at bounding box center [338, 155] width 205 height 116
click at [274, 175] on div "Diluir 01 amp (5 ml) em 250 ml de Soro Fisiológico 0,9%, aplicar EV lentamente.…" at bounding box center [338, 155] width 205 height 116
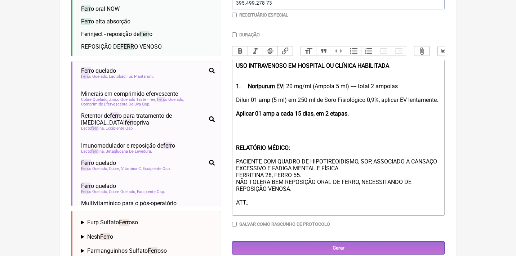
drag, startPoint x: 308, startPoint y: 174, endPoint x: 220, endPoint y: 172, distance: 88.0
click at [221, 174] on form "Buscar ferr Protocolos Formulas Medicamentos Industrializados Suplementos / Cos…" at bounding box center [257, 102] width 373 height 414
drag, startPoint x: 366, startPoint y: 182, endPoint x: 239, endPoint y: 179, distance: 126.6
click at [240, 180] on div "Diluir 01 amp (5 ml) em 250 ml de Soro Fisiológico 0,9%, aplicar EV lentamente.…" at bounding box center [338, 155] width 205 height 116
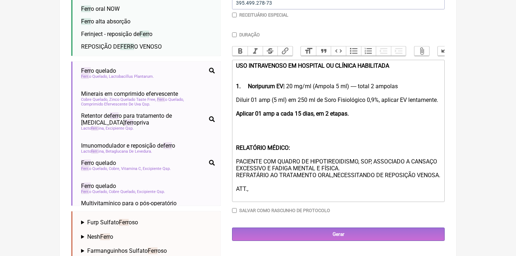
click at [391, 175] on div "Diluir 01 amp (5 ml) em 250 ml de Soro Fisiológico 0,9%, aplicar EV lentamente.…" at bounding box center [338, 148] width 205 height 103
type trix-editor "<div><strong>USO INTRAVENOSO EM HOSPITAL OU CLÍNICA HABILITADA <br><br><br>1.</…"
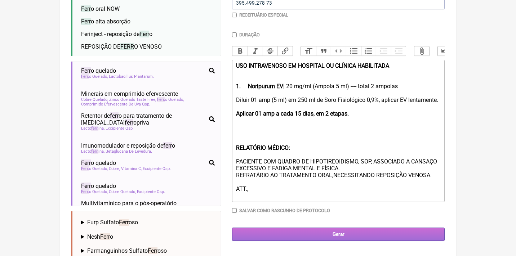
click at [310, 231] on input "Gerar" at bounding box center [338, 234] width 213 height 13
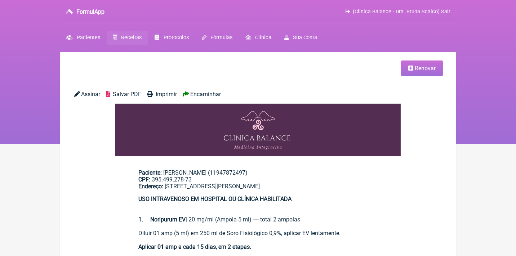
click at [85, 97] on div "Assinar Salvar PDF Imprimir Encaminhar" at bounding box center [257, 97] width 373 height 13
click at [88, 101] on div "Assinar Salvar PDF Imprimir Encaminhar" at bounding box center [257, 97] width 373 height 13
click at [92, 95] on span "Assinar" at bounding box center [90, 94] width 19 height 7
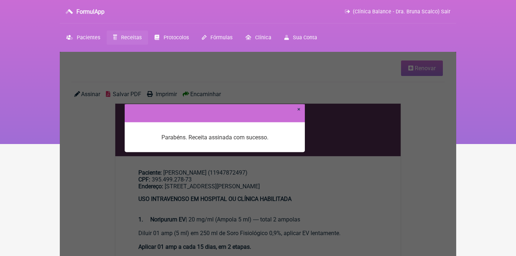
click at [300, 110] on link "×" at bounding box center [298, 109] width 3 height 7
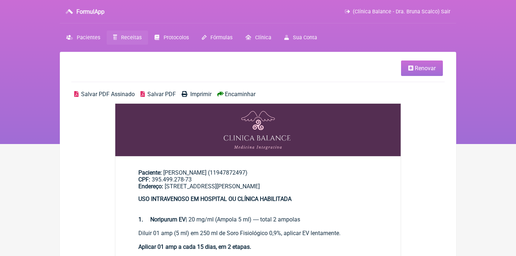
click at [115, 94] on span "Salvar PDF Assinado" at bounding box center [108, 94] width 54 height 7
click at [411, 72] on link "Renovar" at bounding box center [422, 69] width 42 height 16
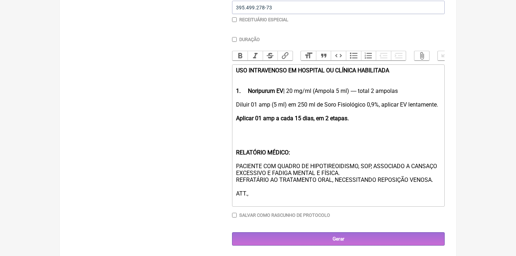
scroll to position [187, 0]
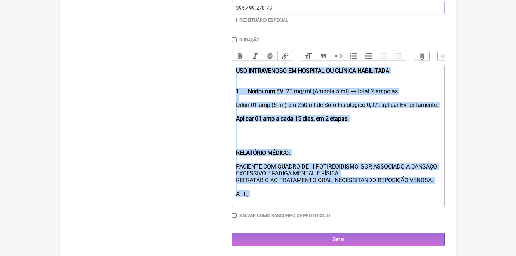
drag, startPoint x: 235, startPoint y: 71, endPoint x: 238, endPoint y: 247, distance: 176.3
click at [238, 247] on main "Nova Receita Buscar Protocolos Formulas Medicamentos Industrializados Suplement…" at bounding box center [258, 61] width 397 height 393
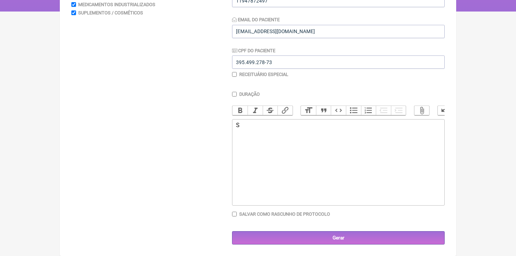
scroll to position [132, 0]
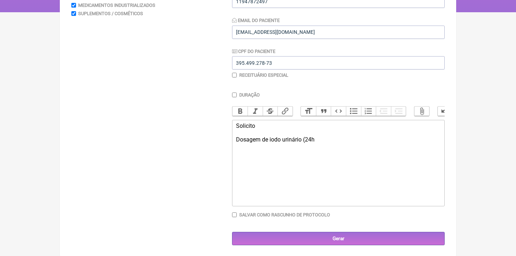
type trix-editor "<div>Solicito&nbsp;<br><br>Dosagem de iodo urinário (24h)</div>"
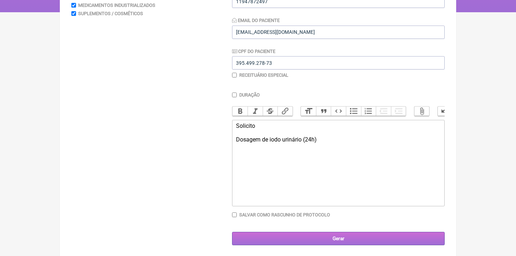
click at [359, 235] on input "Gerar" at bounding box center [338, 238] width 213 height 13
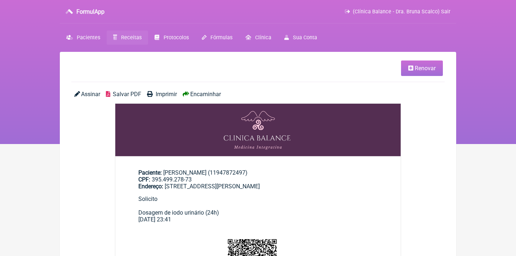
click at [133, 92] on span "Salvar PDF" at bounding box center [127, 94] width 28 height 7
click at [93, 94] on span "Assinar" at bounding box center [90, 94] width 19 height 7
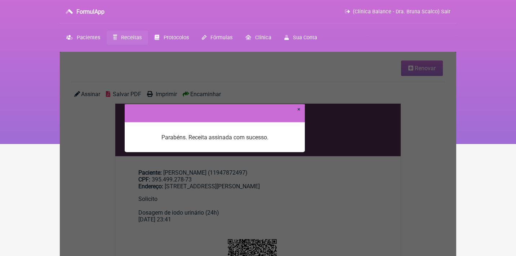
click at [297, 110] on link "×" at bounding box center [298, 109] width 3 height 7
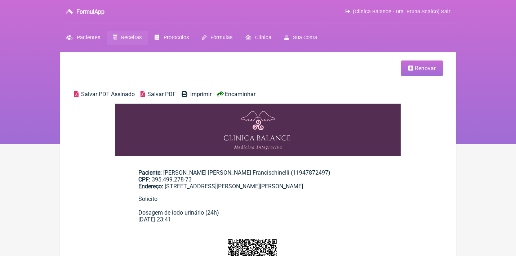
click at [98, 94] on span "Salvar PDF Assinado" at bounding box center [108, 94] width 54 height 7
click at [89, 40] on span "Pacientes" at bounding box center [88, 38] width 23 height 6
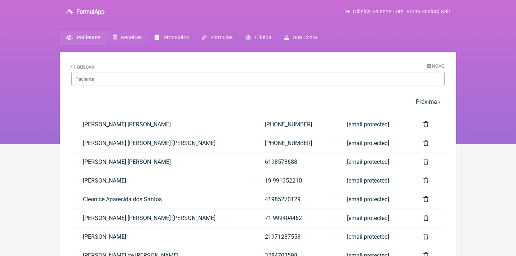
click at [128, 39] on span "Receitas" at bounding box center [131, 38] width 21 height 6
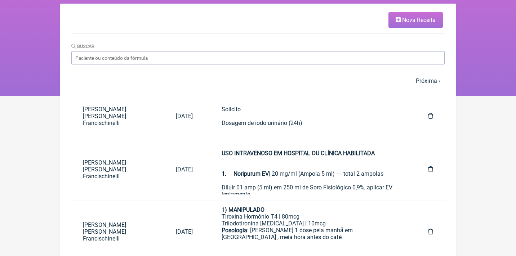
scroll to position [48, 0]
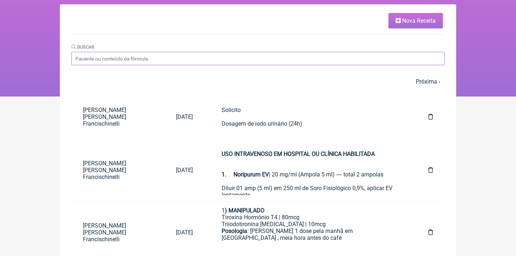
click at [332, 56] on input "Buscar" at bounding box center [257, 58] width 373 height 13
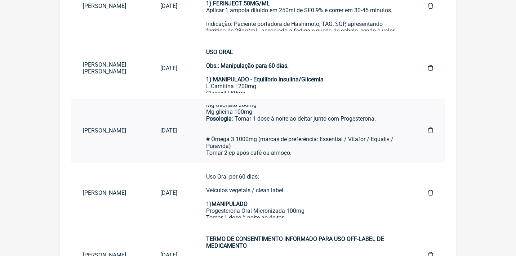
scroll to position [318, 0]
type input "IARA"
click at [264, 121] on div "Posologia : Tomar 1 dose 2x ao dia, após as refeições ㅤ 5) MANIPULADO Vitamina …" at bounding box center [302, 91] width 193 height 145
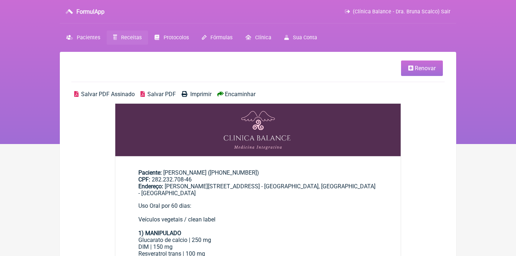
click at [429, 69] on span "Renovar" at bounding box center [425, 68] width 21 height 7
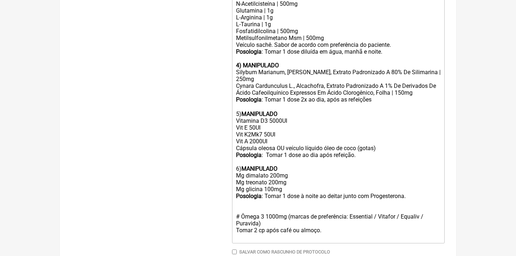
scroll to position [385, 0]
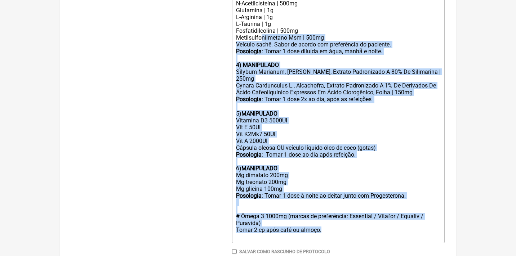
drag, startPoint x: 334, startPoint y: 210, endPoint x: 261, endPoint y: 26, distance: 197.7
click at [261, 26] on trix-editor "Uso Oral por 60 dias: Veículos vegetais / clean label 1) MANIPULADO Glucarato d…" at bounding box center [338, 55] width 213 height 376
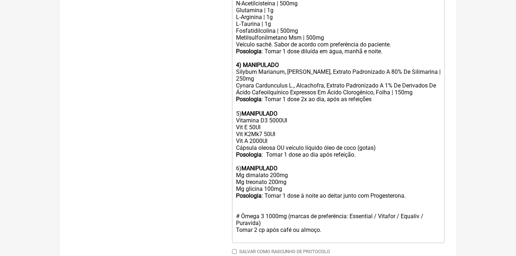
scroll to position [220, 0]
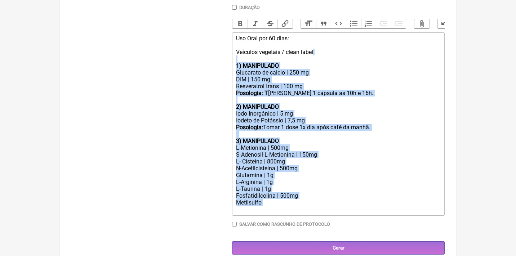
drag, startPoint x: 272, startPoint y: 196, endPoint x: 213, endPoint y: 58, distance: 150.7
click at [213, 58] on form "Buscar Protocolos Formulas Medicamentos Industrializados Suplementos / Cosmétic…" at bounding box center [257, 61] width 373 height 387
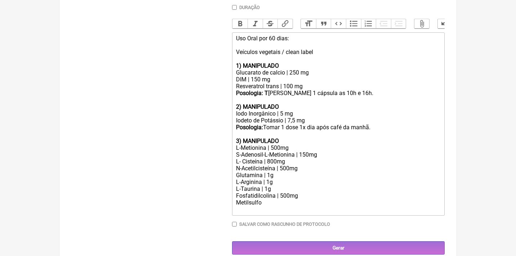
scroll to position [132, 0]
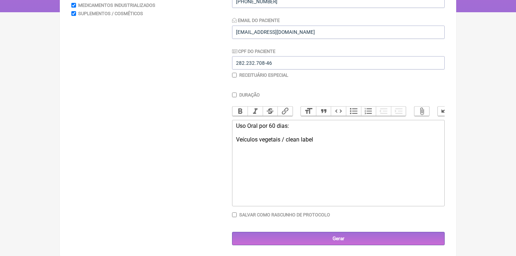
type trix-editor "<div>Uso Oral por 60 dias:<br><br>Veículos vegetais / clean label<br><br><br></…"
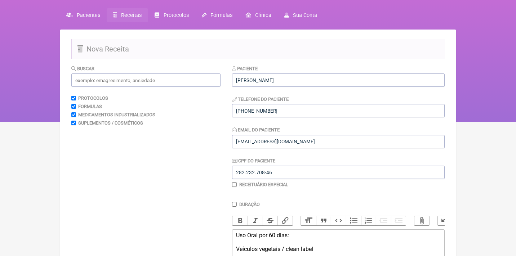
scroll to position [3, 0]
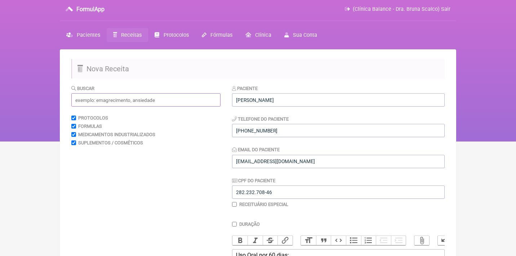
click at [146, 98] on input "text" at bounding box center [145, 99] width 149 height 13
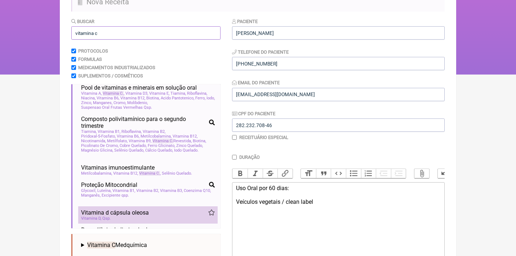
scroll to position [543, 0]
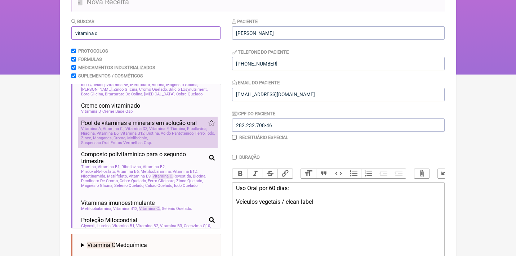
type input "vitamina c"
click at [141, 136] on span "Vitamina B12" at bounding box center [132, 133] width 25 height 5
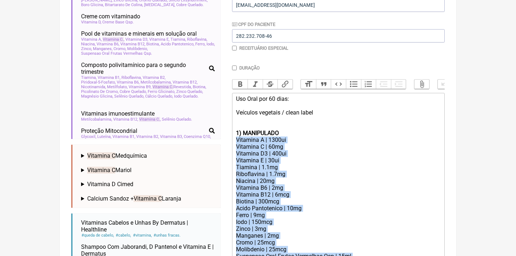
scroll to position [237, 0]
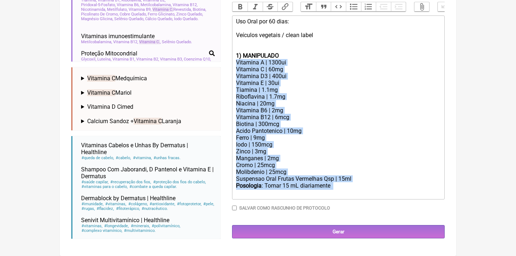
drag, startPoint x: 236, startPoint y: 136, endPoint x: 275, endPoint y: 286, distance: 155.1
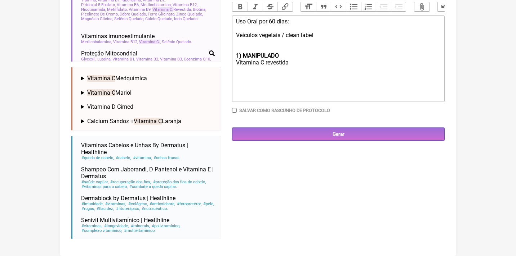
click at [243, 39] on div "Uso Oral por 60 dias: Veículos vegetais / clean label" at bounding box center [338, 35] width 205 height 34
click at [291, 56] on trix-editor "Uso Oral por 60 dias: Veículos vegetais / clean label 1) MANIPULADO Vitamina C …" at bounding box center [338, 59] width 213 height 87
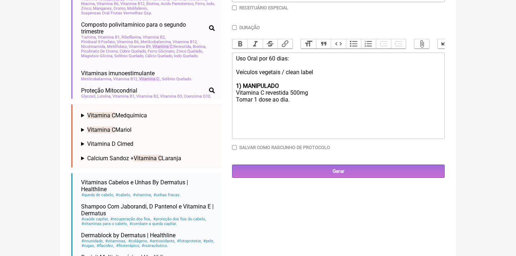
scroll to position [135, 0]
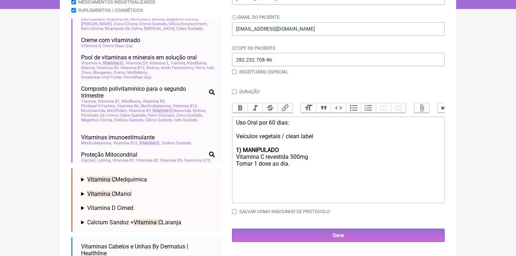
drag, startPoint x: 297, startPoint y: 163, endPoint x: 242, endPoint y: 144, distance: 59.0
click at [242, 145] on trix-editor "Uso Oral por 60 dias: Veículos vegetais / clean label 1) MANIPULADO Vitamina C …" at bounding box center [338, 160] width 213 height 87
click at [302, 148] on div "1) Vitamina C lipossomal true source Tomar 2 cp 1x/dia" at bounding box center [338, 154] width 205 height 14
click at [242, 147] on div "1) Vitamina C lipossomal - True source Tomar 2 cp 1x/dia" at bounding box center [338, 154] width 205 height 14
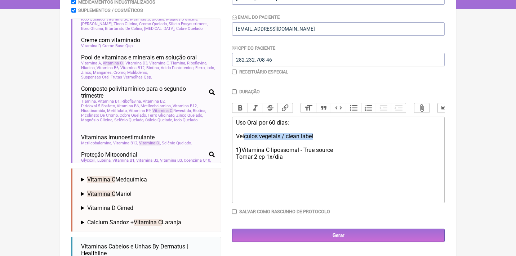
drag, startPoint x: 323, startPoint y: 134, endPoint x: 241, endPoint y: 133, distance: 81.8
click at [241, 134] on div "Uso Oral por 60 dias: Veículos vegetais / clean label" at bounding box center [338, 132] width 205 height 27
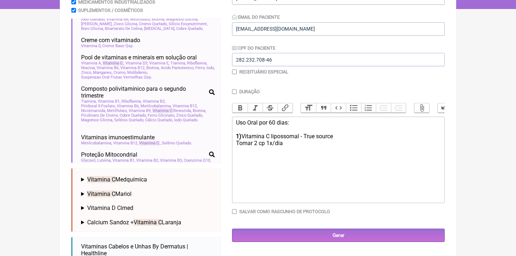
type trix-editor "<div>Uso Oral por 60 dias:<br><br></div><div><strong>1)&nbsp;</strong>Vitamina …"
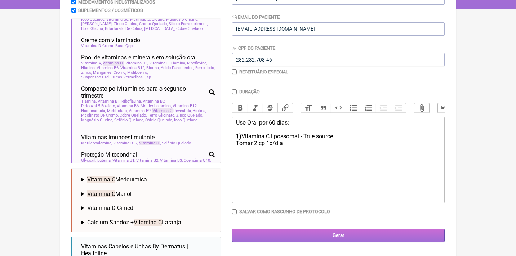
click at [321, 232] on input "Gerar" at bounding box center [338, 235] width 213 height 13
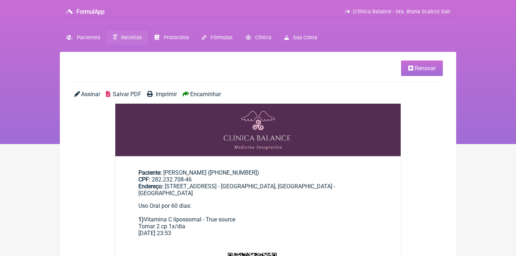
click at [126, 94] on span "Salvar PDF" at bounding box center [127, 94] width 28 height 7
click at [399, 12] on span "(Clínica Balance - Dra. Bruna Scalco) Sair" at bounding box center [402, 12] width 98 height 6
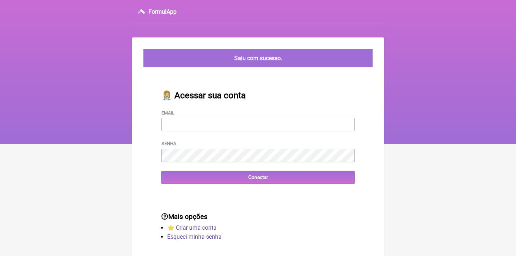
type input "[EMAIL_ADDRESS][DOMAIN_NAME]"
click at [258, 177] on input "Conectar" at bounding box center [257, 177] width 193 height 13
